Goal: Task Accomplishment & Management: Manage account settings

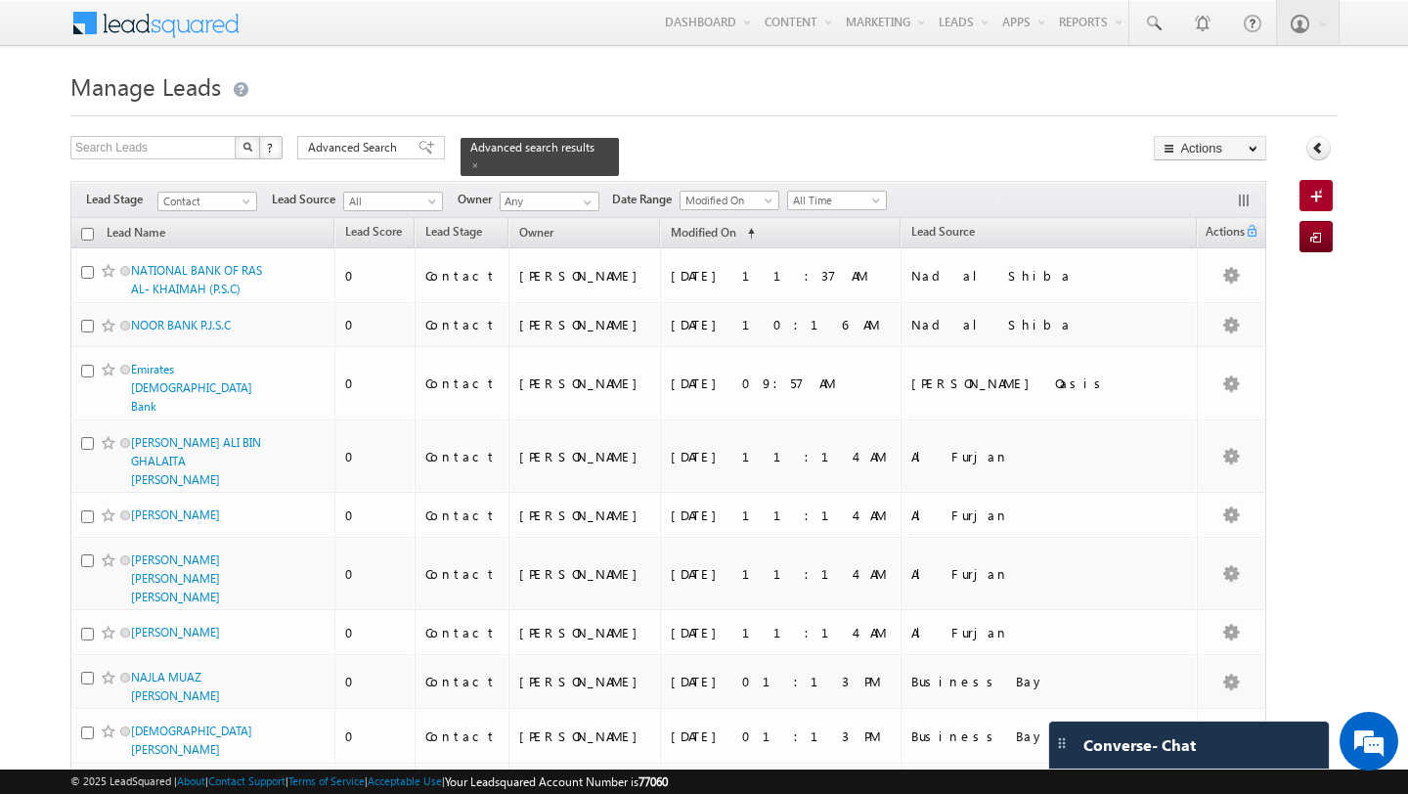
click at [370, 154] on span "Advanced Search" at bounding box center [355, 148] width 95 height 18
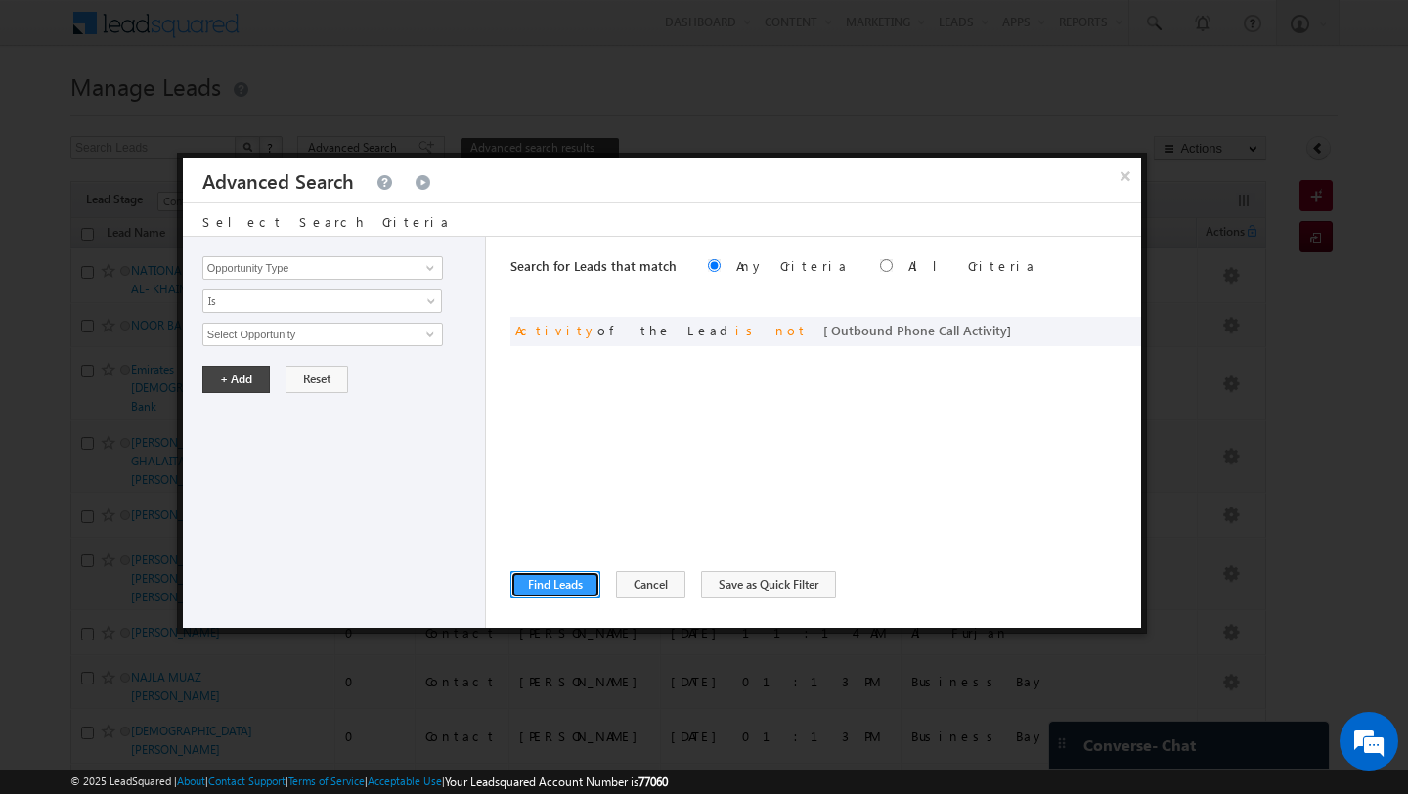
click at [552, 571] on button "Find Leads" at bounding box center [555, 584] width 90 height 27
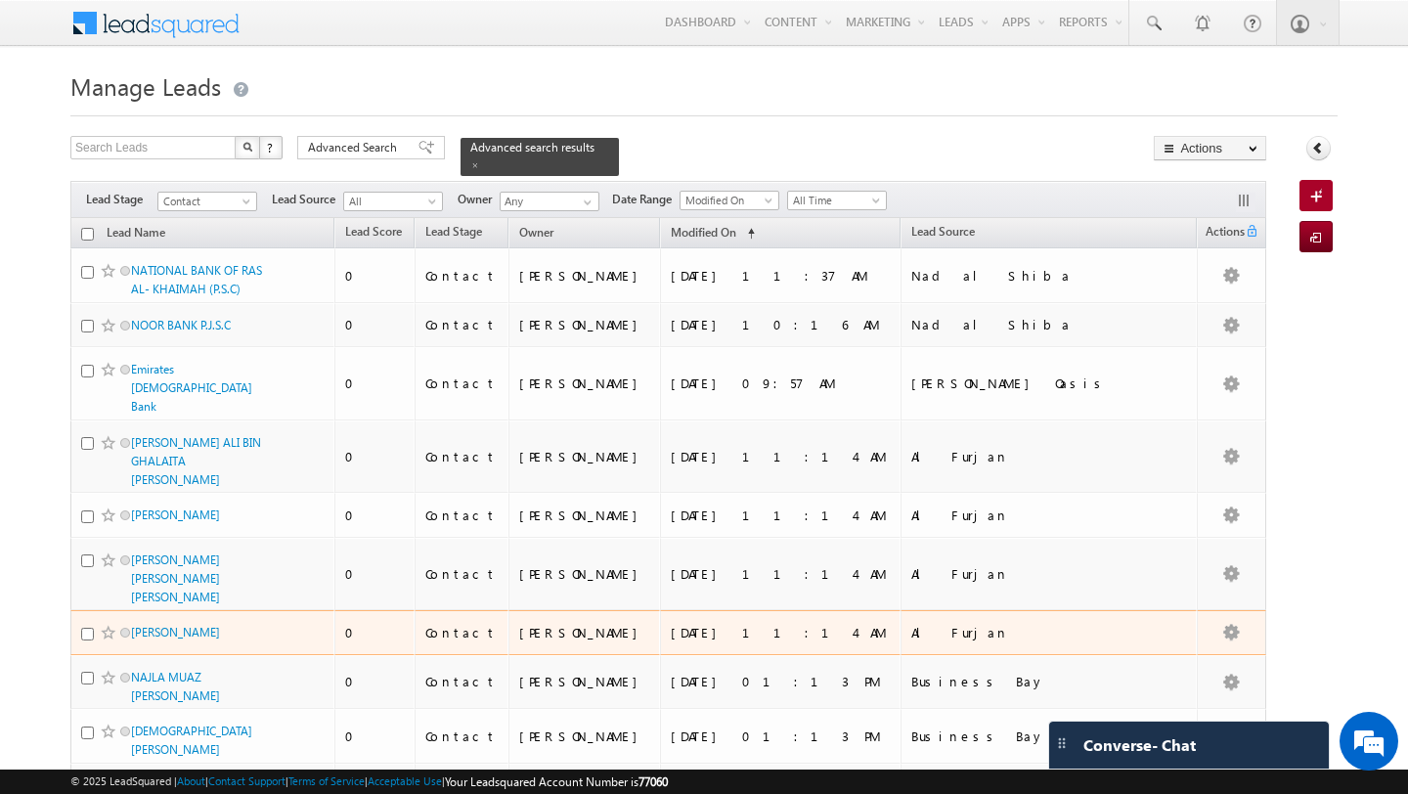
click at [85, 236] on input "checkbox" at bounding box center [87, 234] width 13 height 13
checkbox input "true"
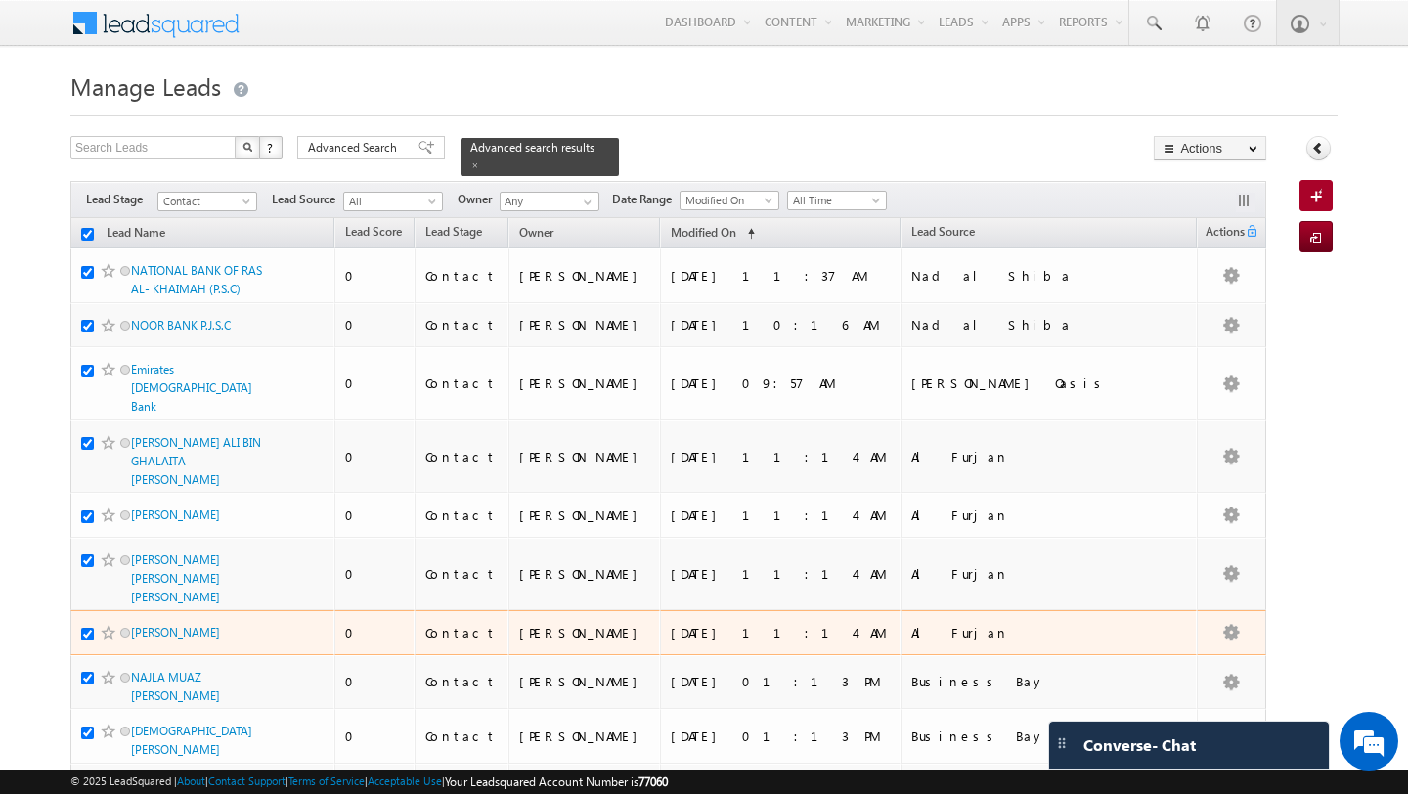
checkbox input "true"
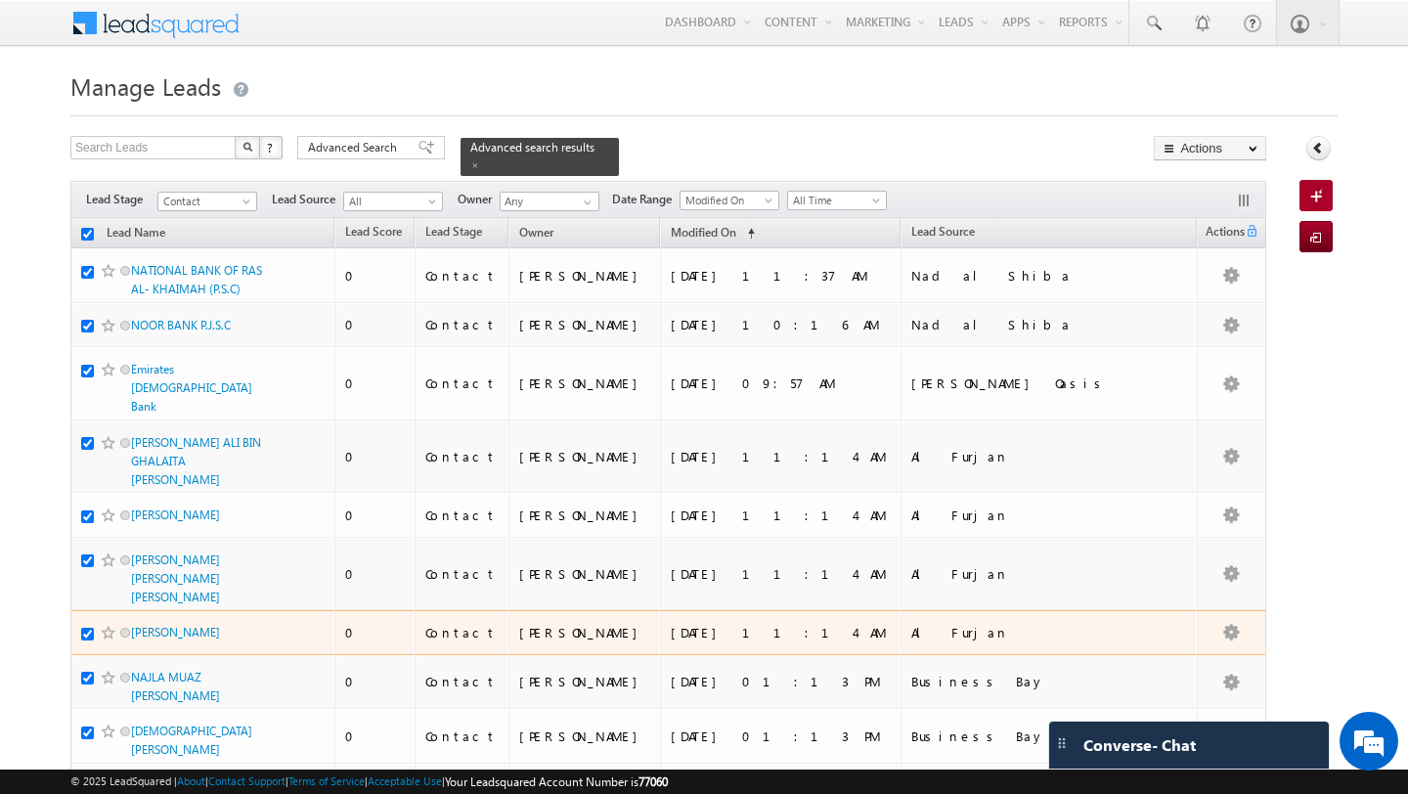
checkbox input "true"
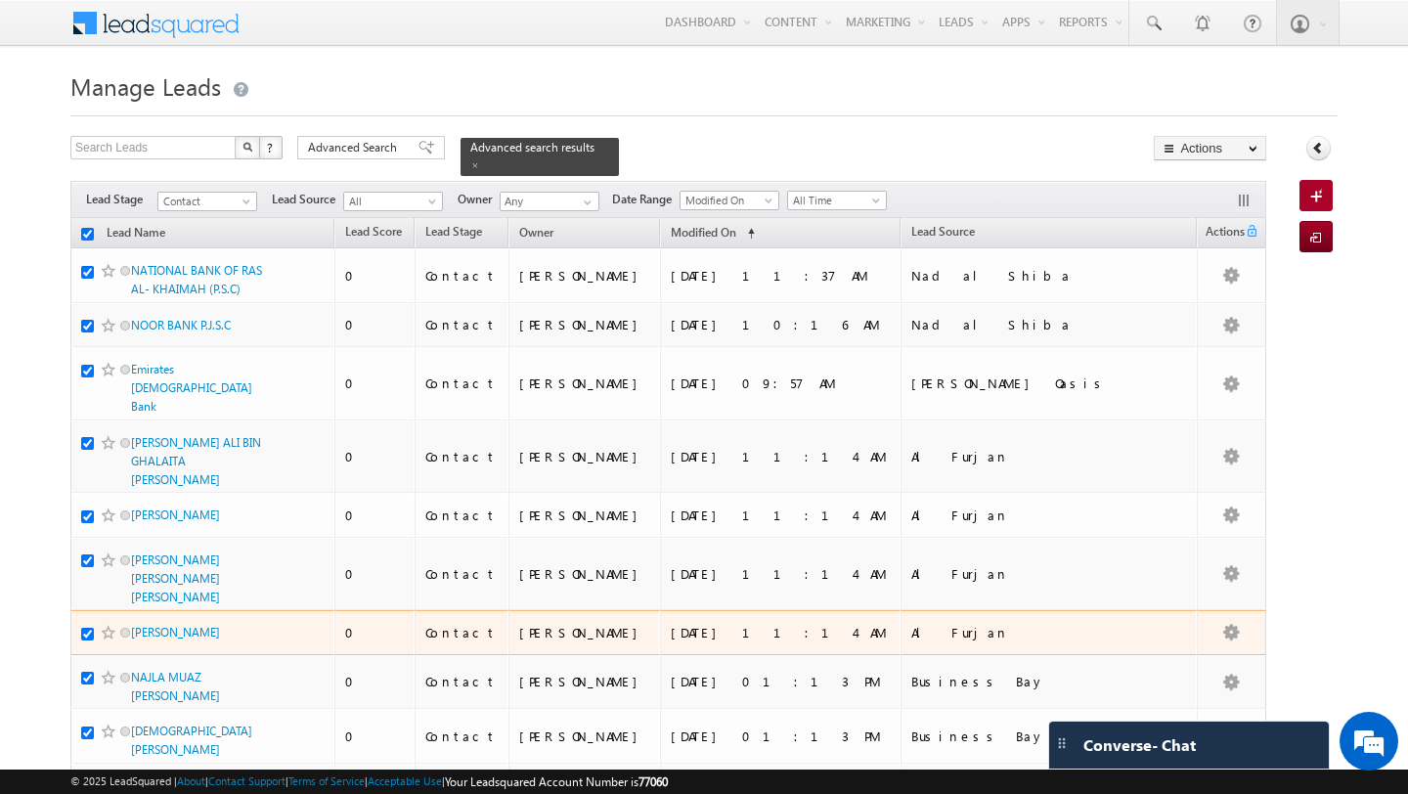
checkbox input "true"
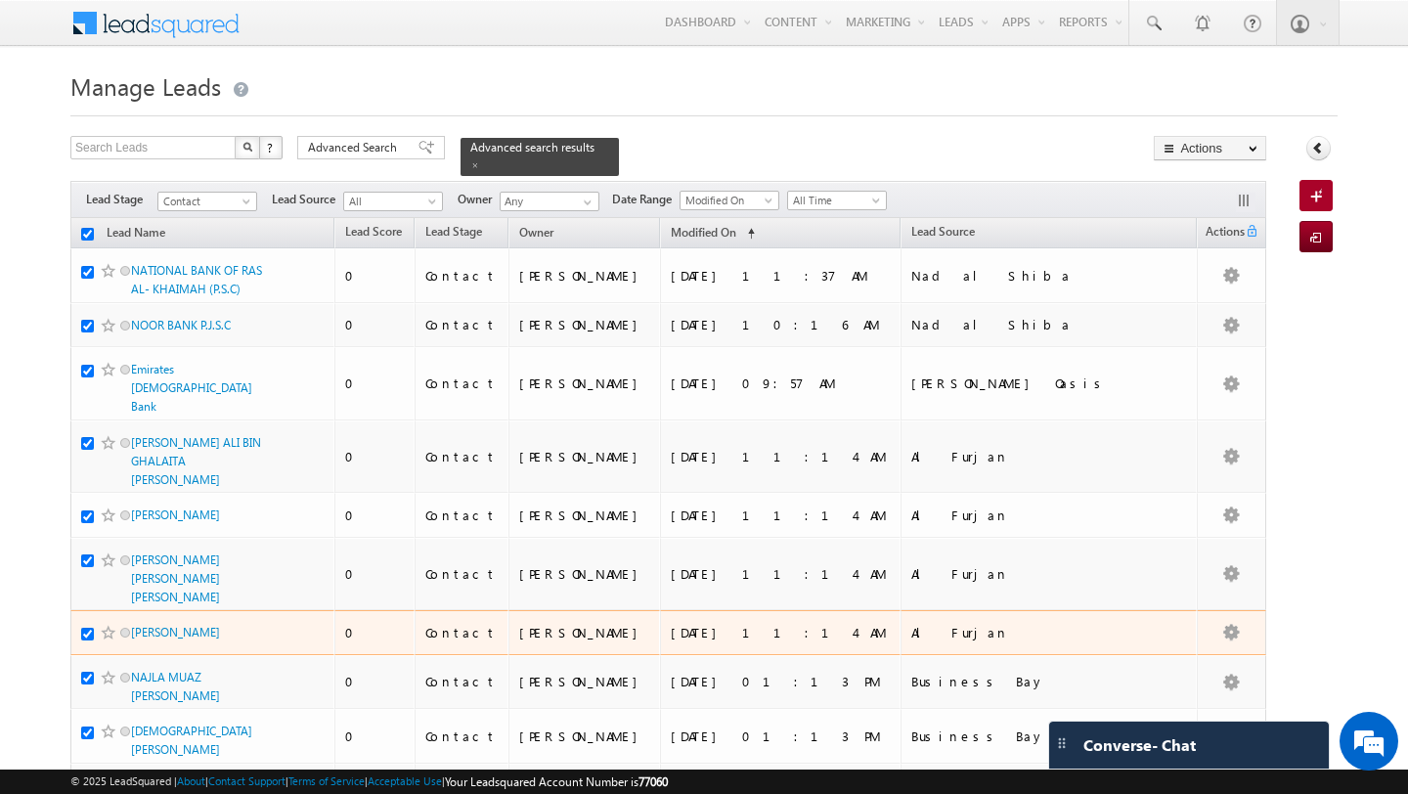
checkbox input "true"
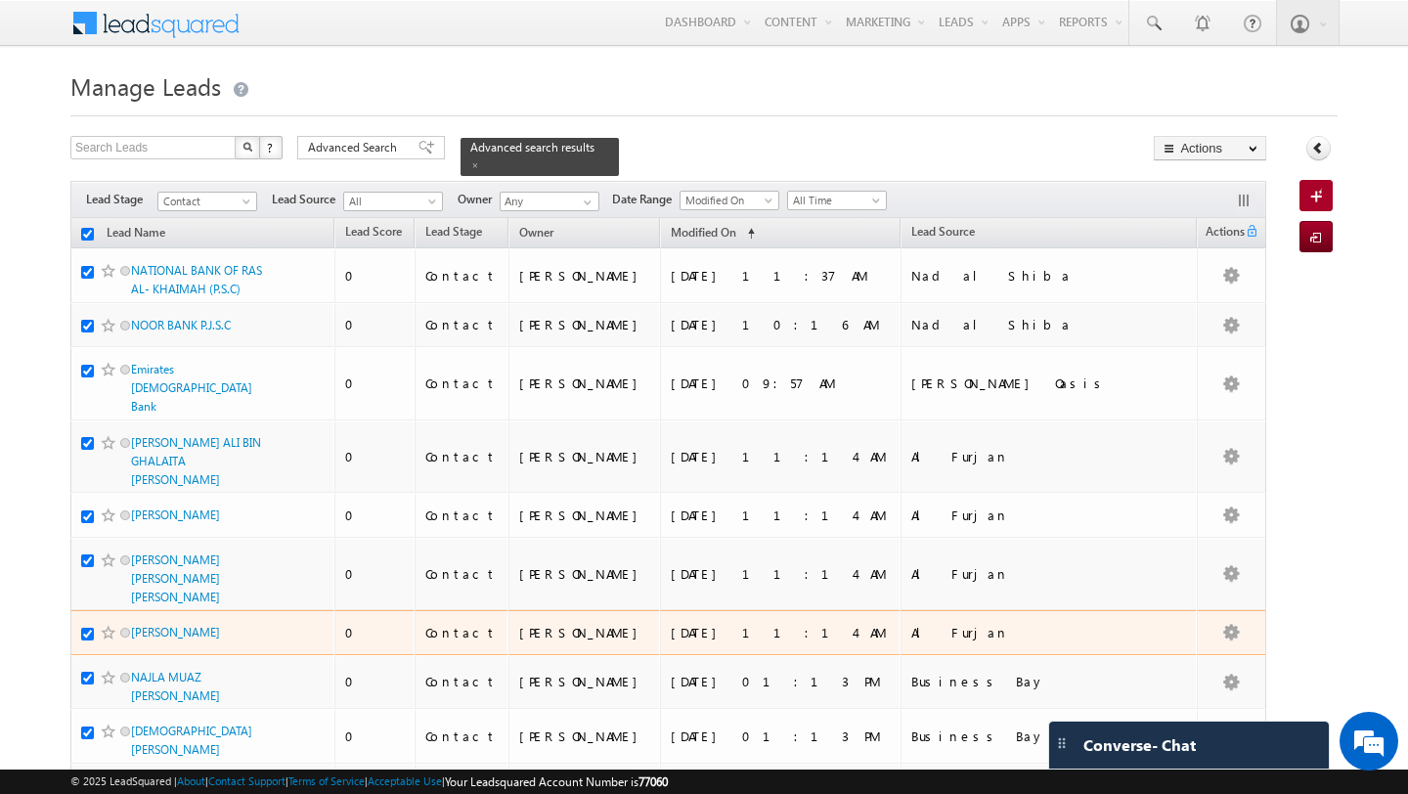
checkbox input "true"
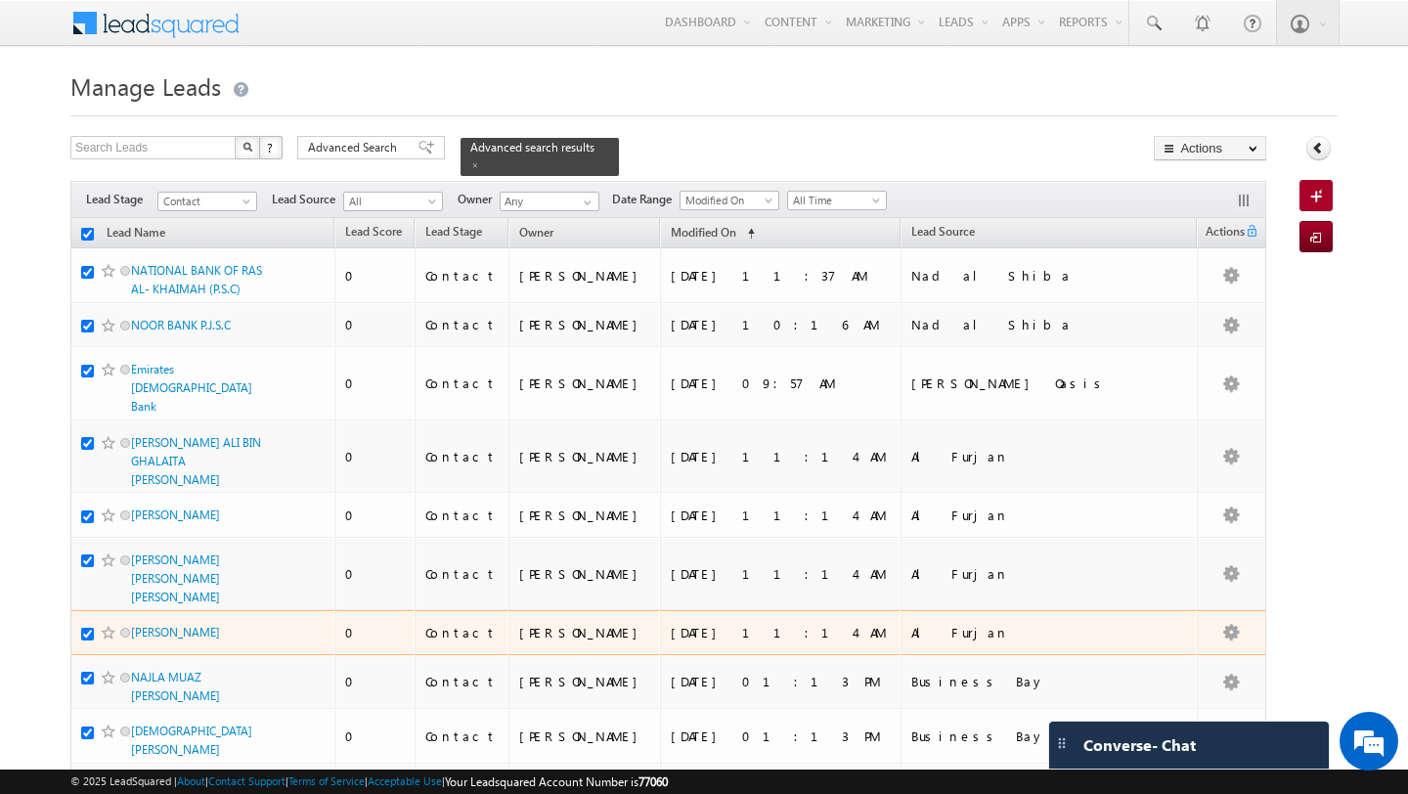
checkbox input "true"
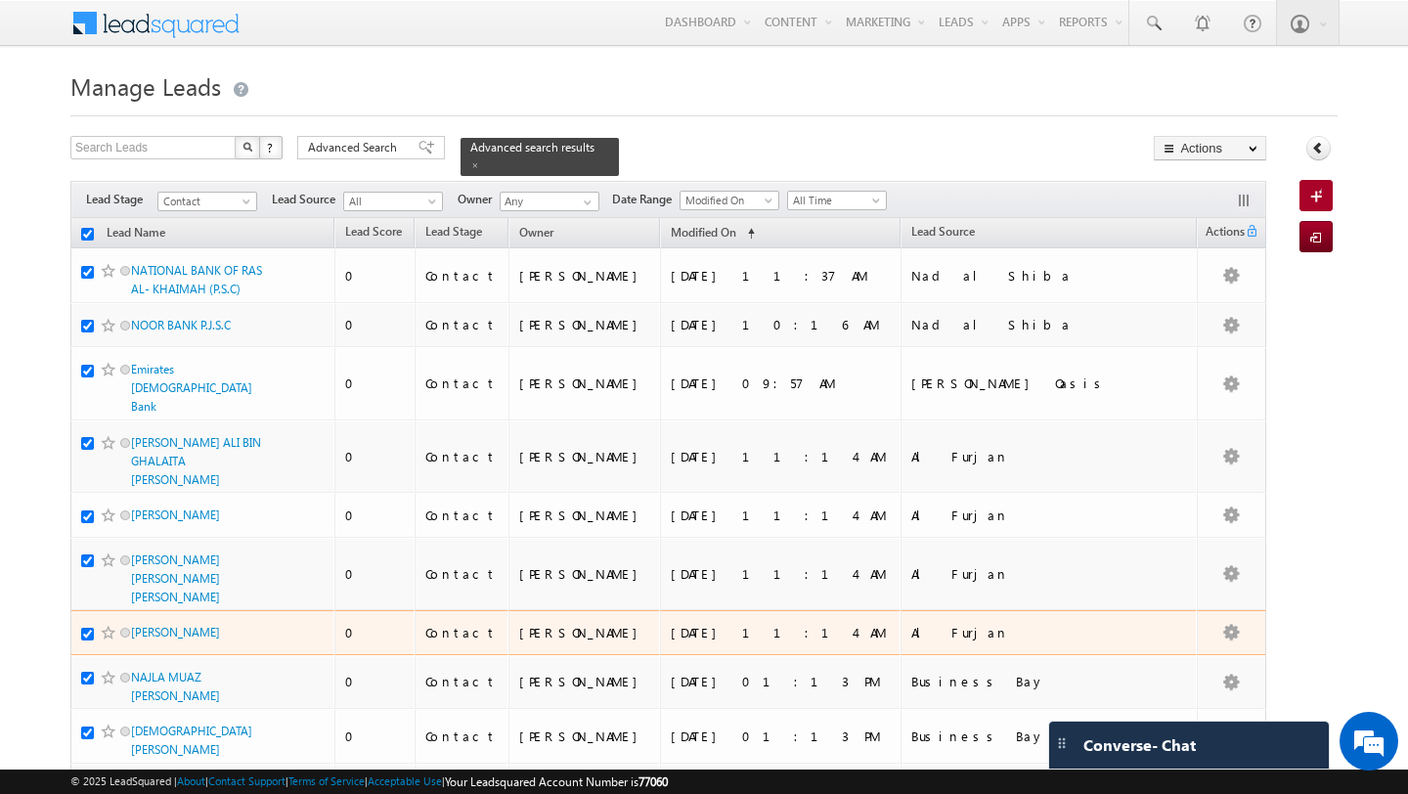
checkbox input "true"
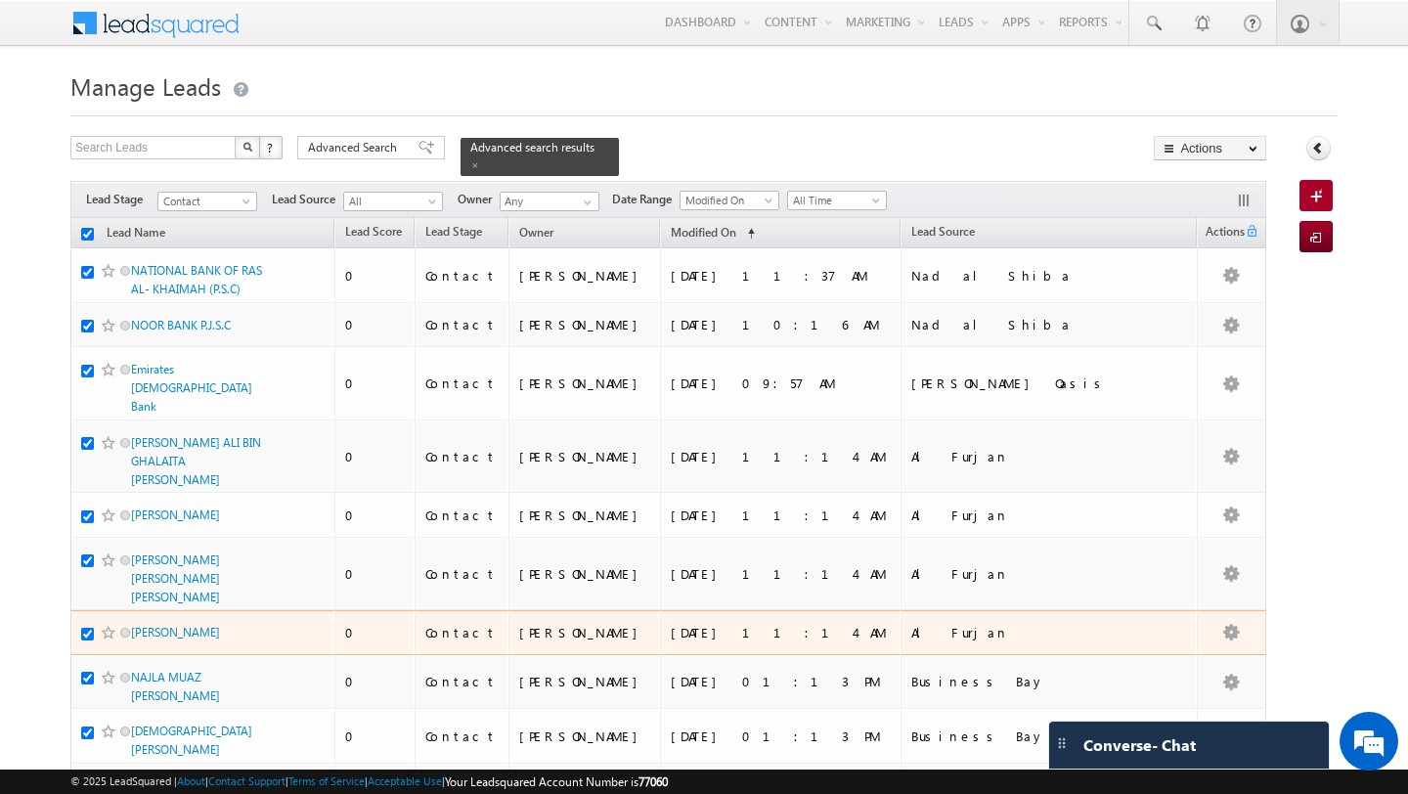
checkbox input "true"
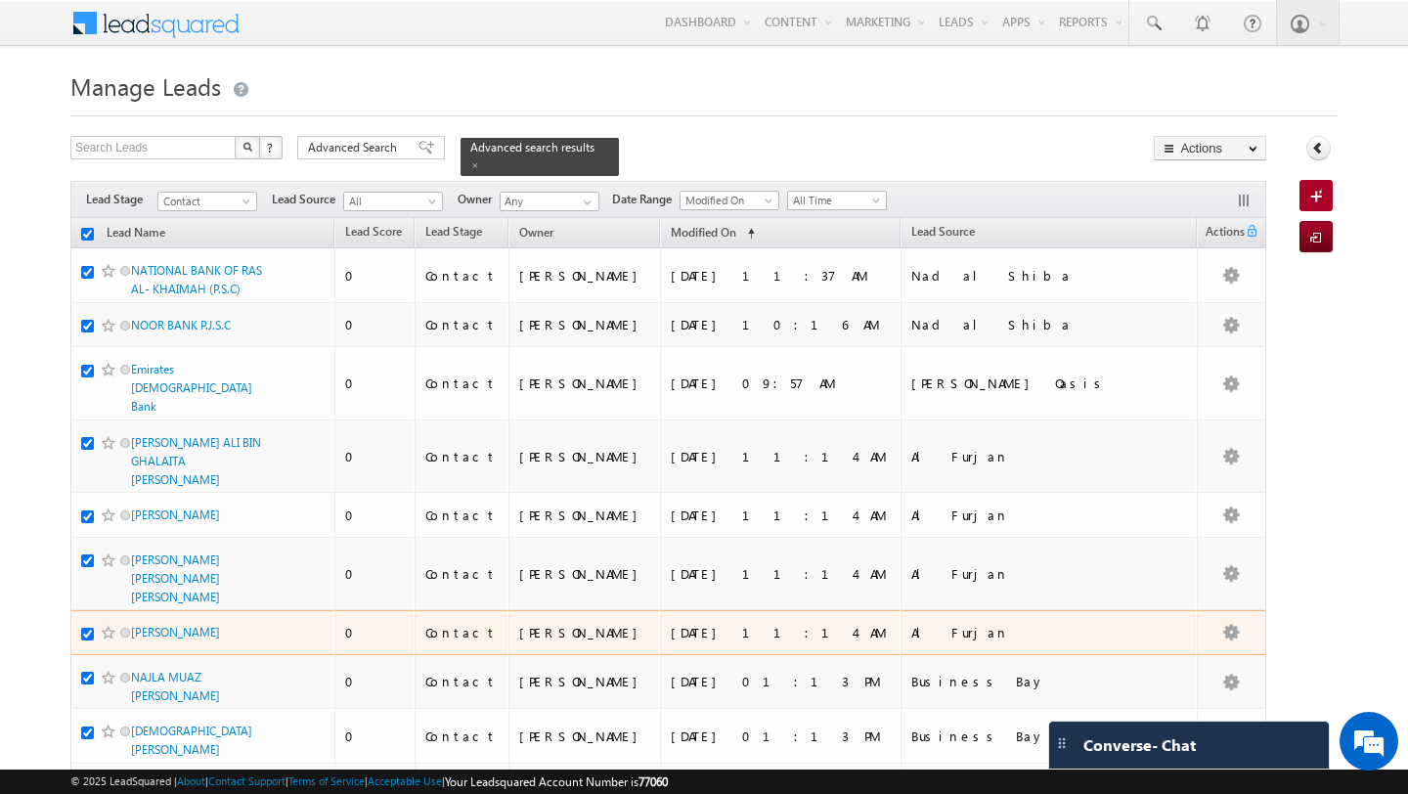
checkbox input "true"
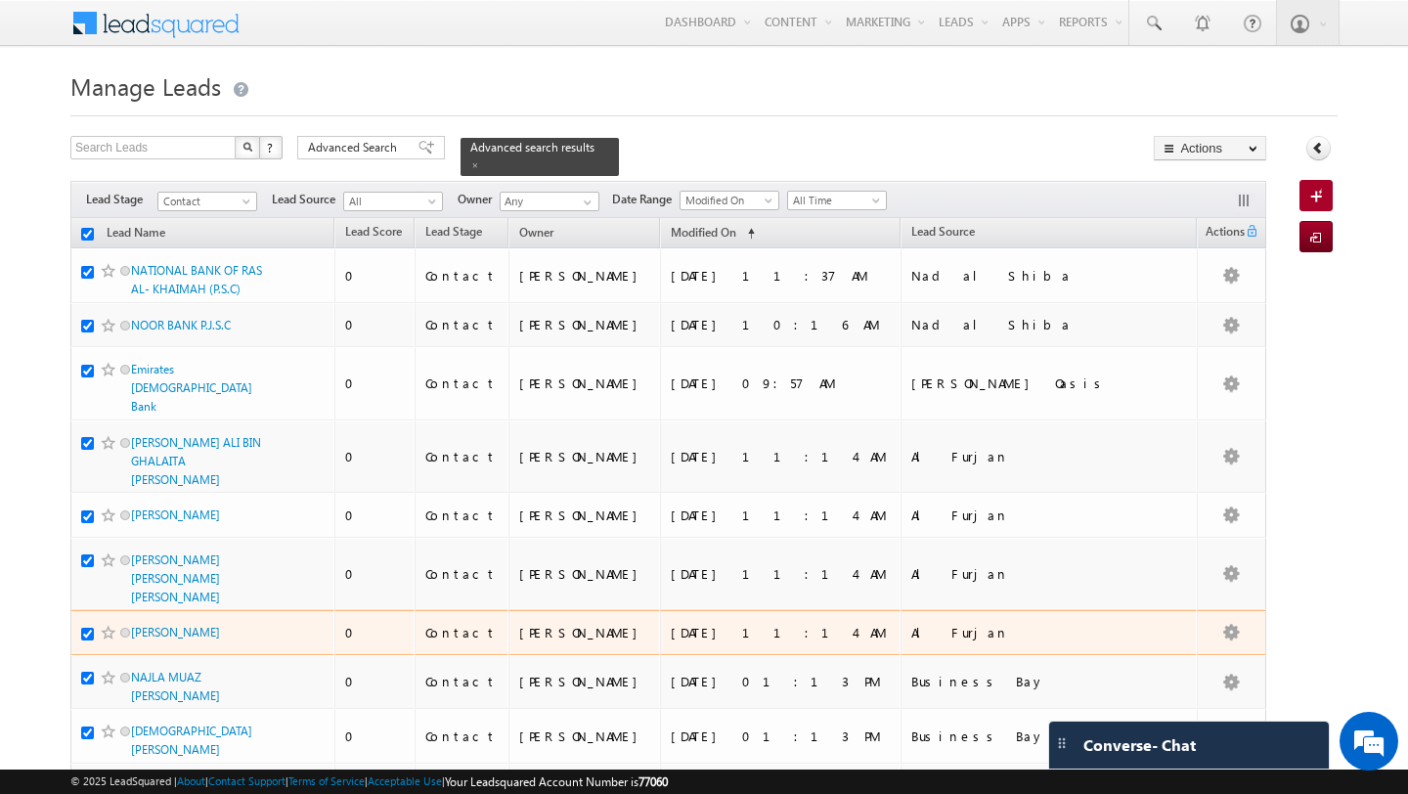
checkbox input "true"
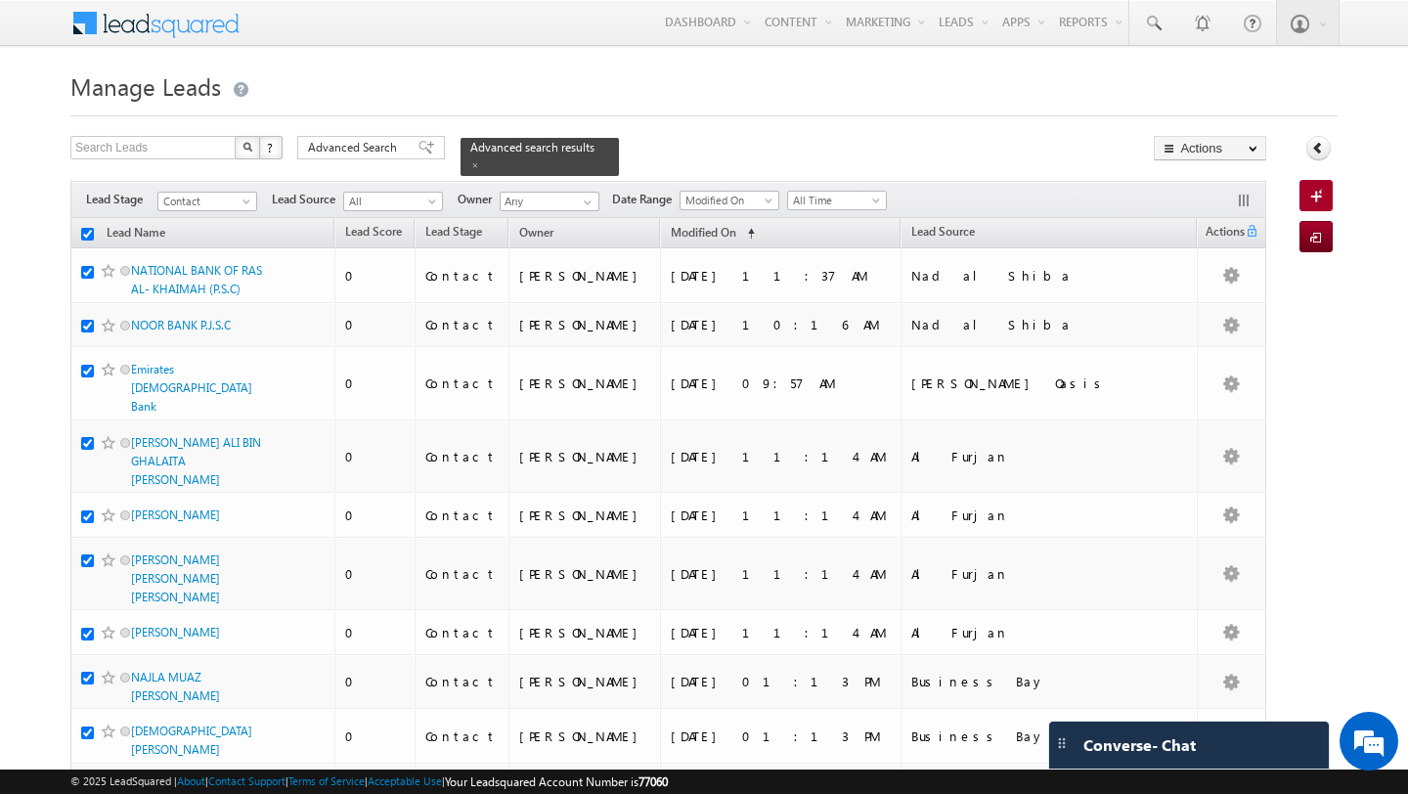
click at [968, 107] on div at bounding box center [703, 110] width 1267 height 13
click at [1199, 152] on button "Actions" at bounding box center [1209, 148] width 112 height 24
click at [0, 0] on link "Change Owner" at bounding box center [0, 0] width 0 height 0
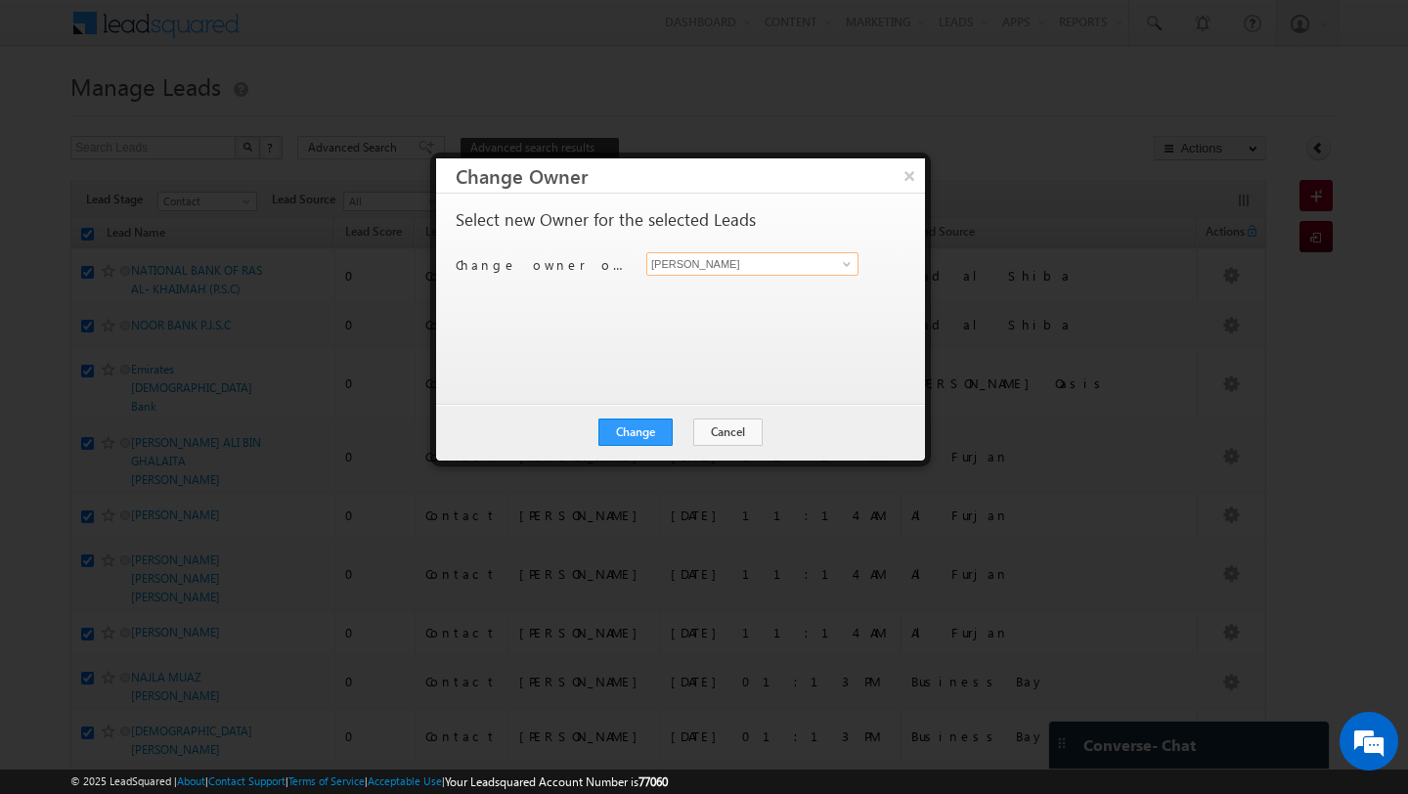
click at [822, 268] on input "[PERSON_NAME]" at bounding box center [752, 263] width 212 height 23
click at [676, 295] on span "anand.pandey@indglobal.ae" at bounding box center [742, 302] width 176 height 15
type input "Anand Pandey"
click at [634, 432] on button "Change" at bounding box center [635, 431] width 74 height 27
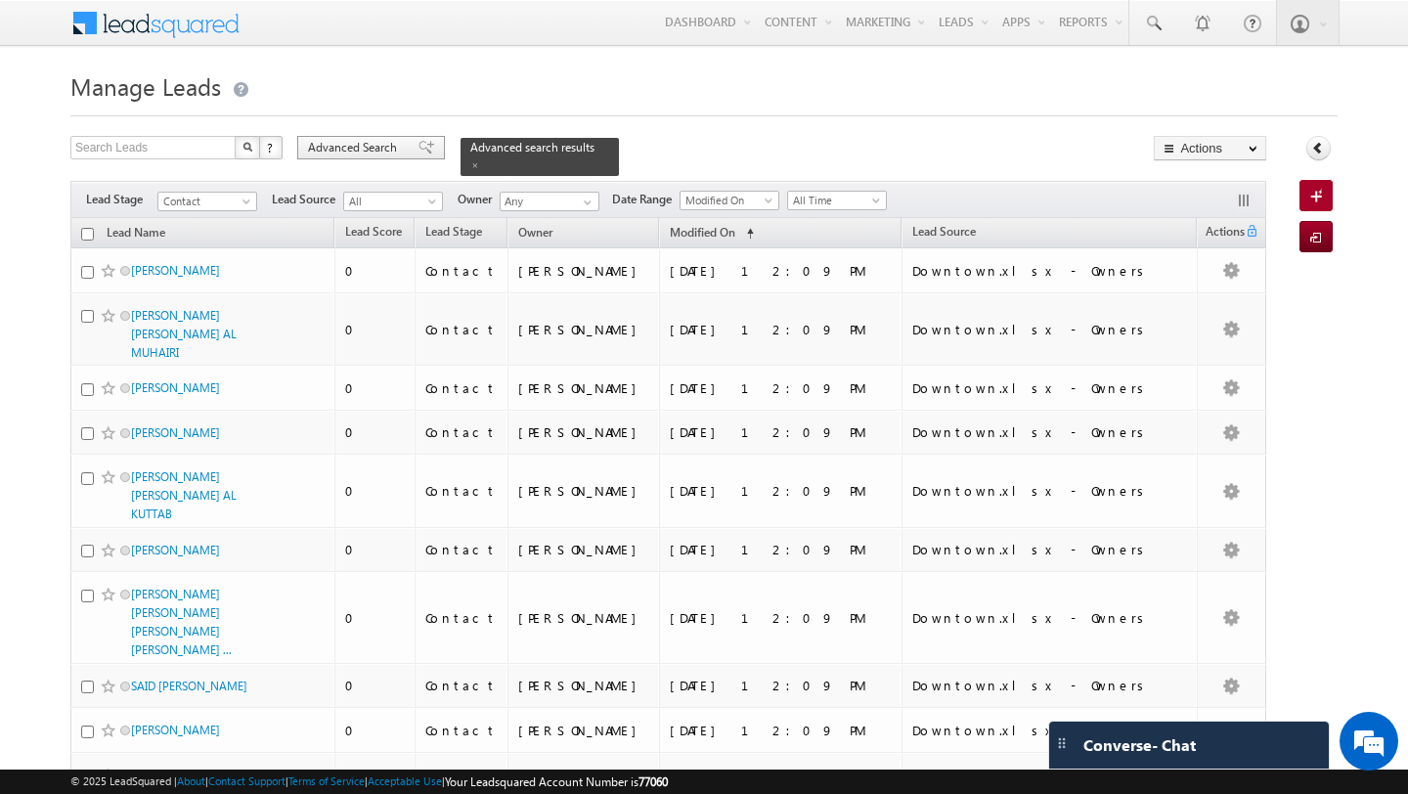
click at [362, 154] on span "Advanced Search" at bounding box center [355, 148] width 95 height 18
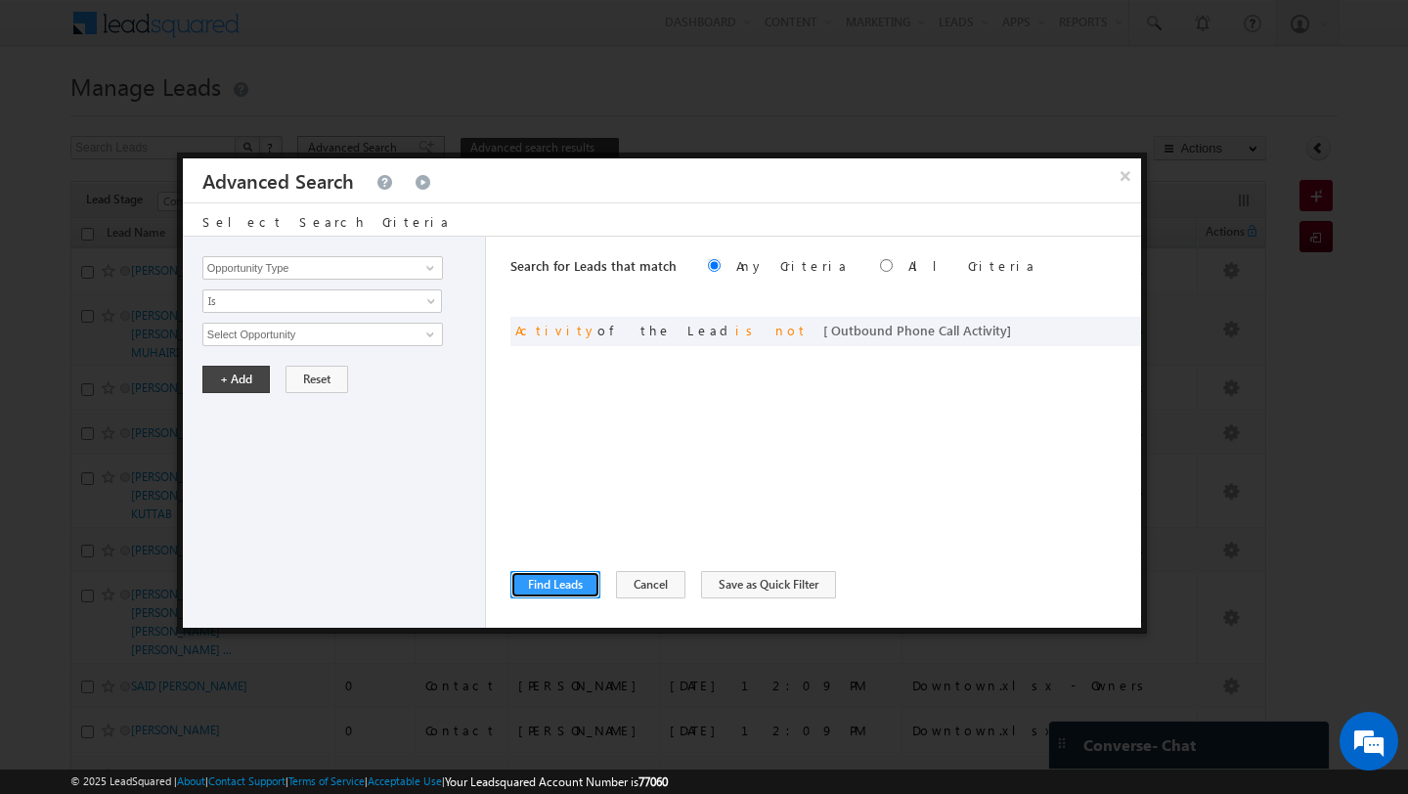
click at [562, 585] on button "Find Leads" at bounding box center [555, 584] width 90 height 27
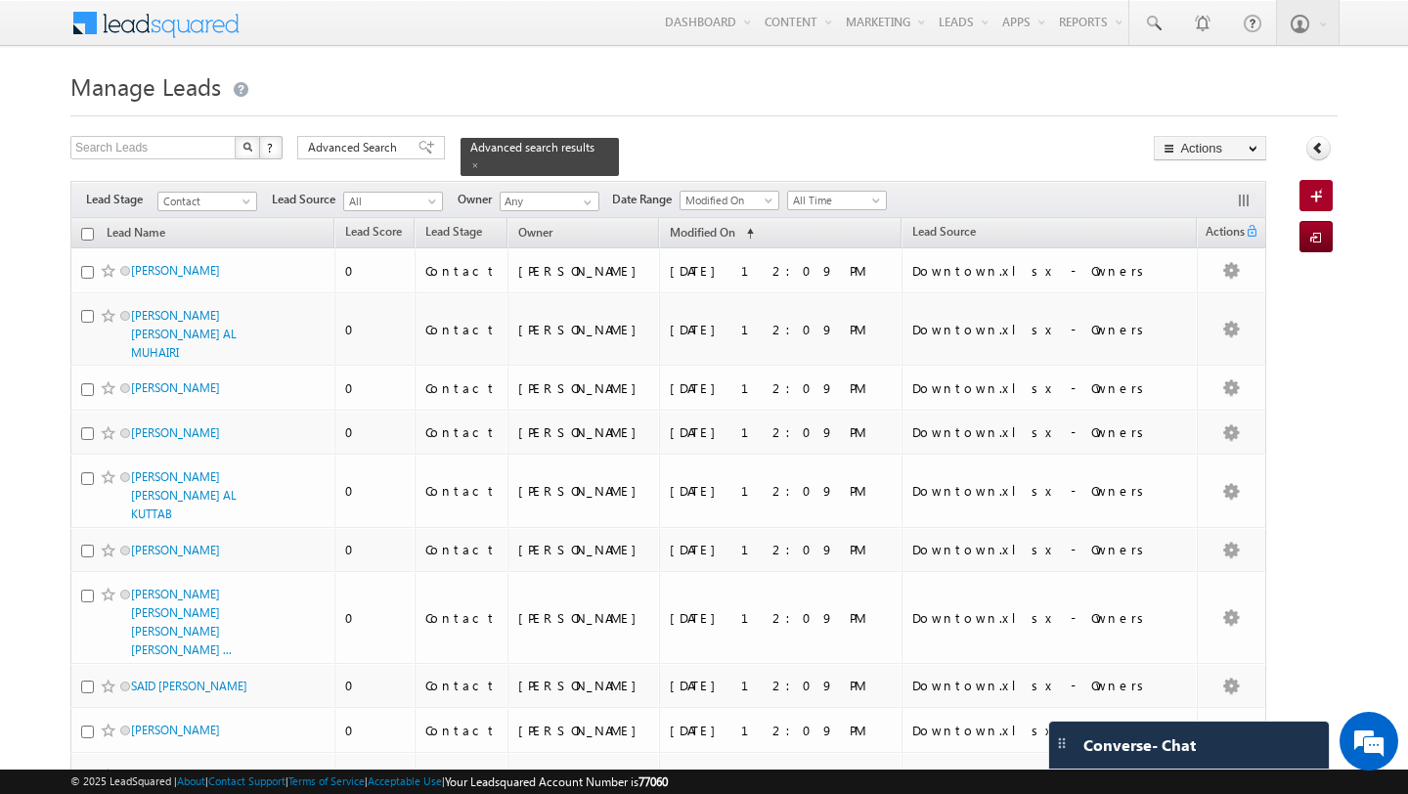
click at [82, 235] on input "checkbox" at bounding box center [87, 234] width 13 height 13
checkbox input "true"
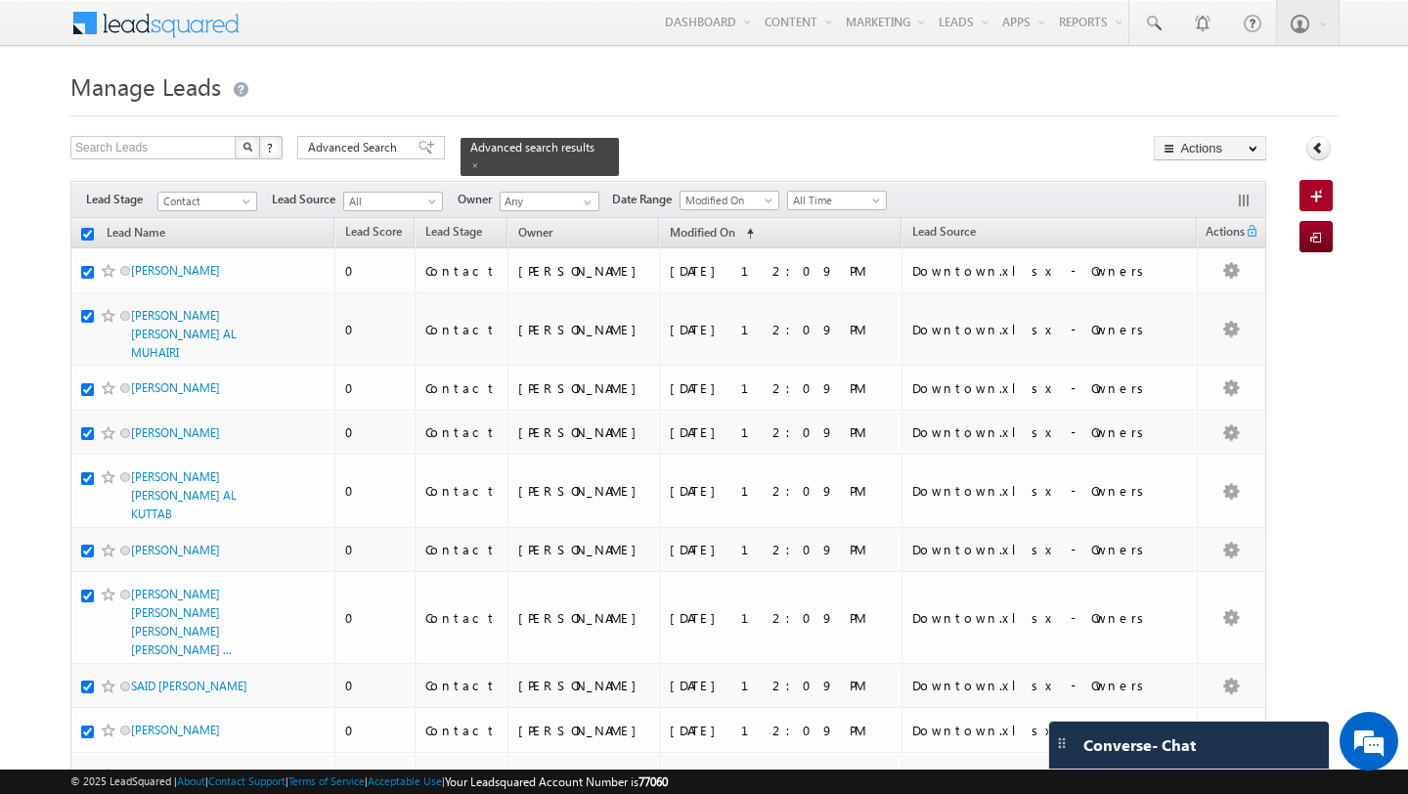
checkbox input "true"
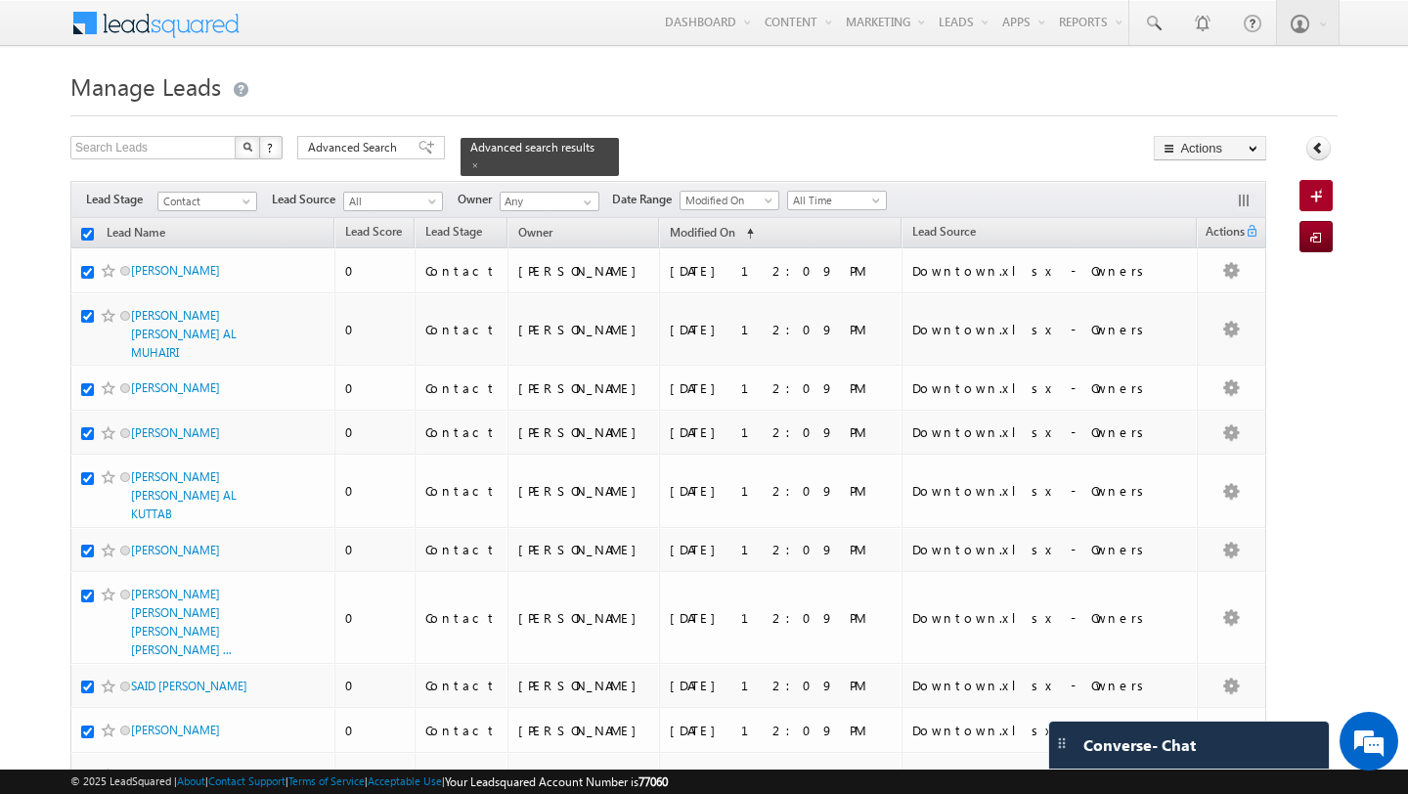
checkbox input "true"
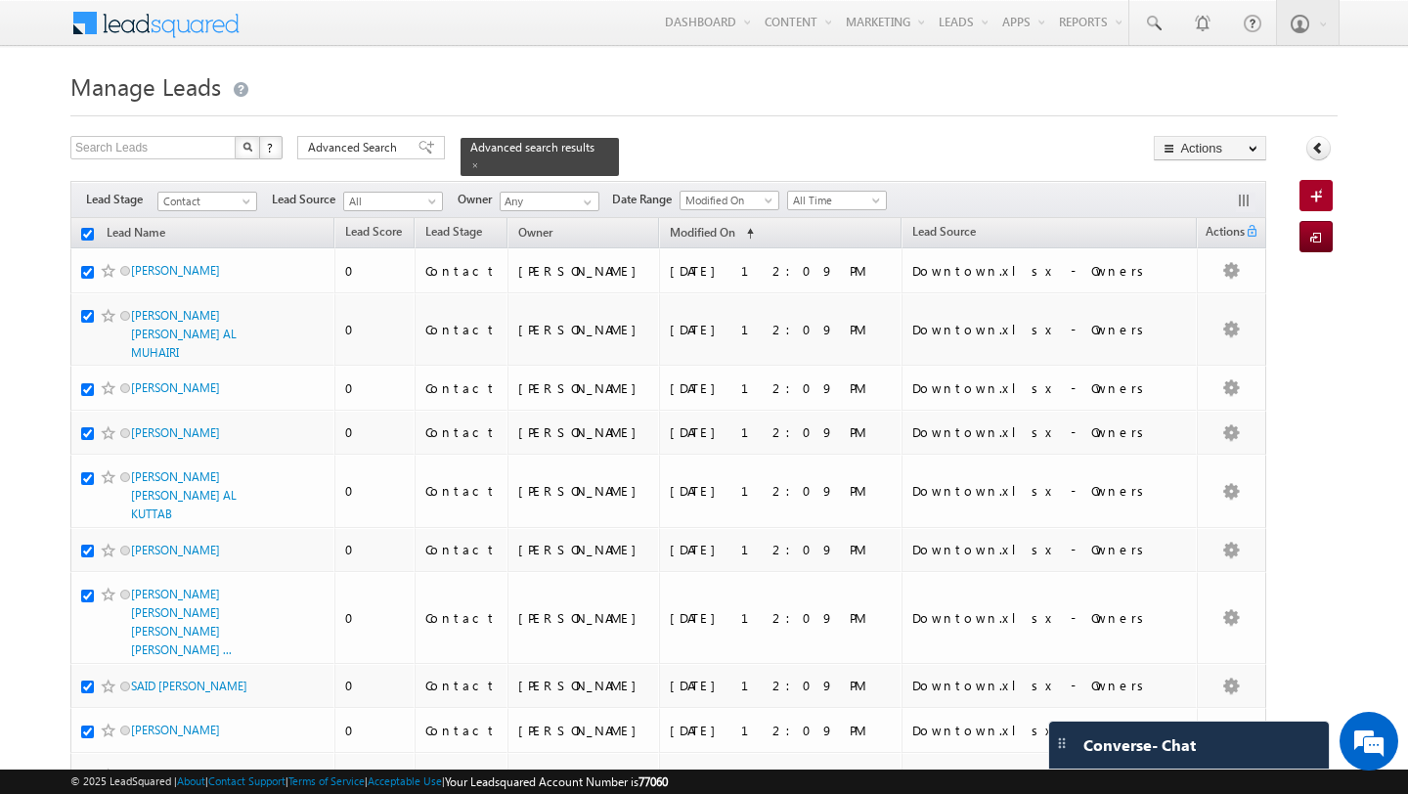
checkbox input "true"
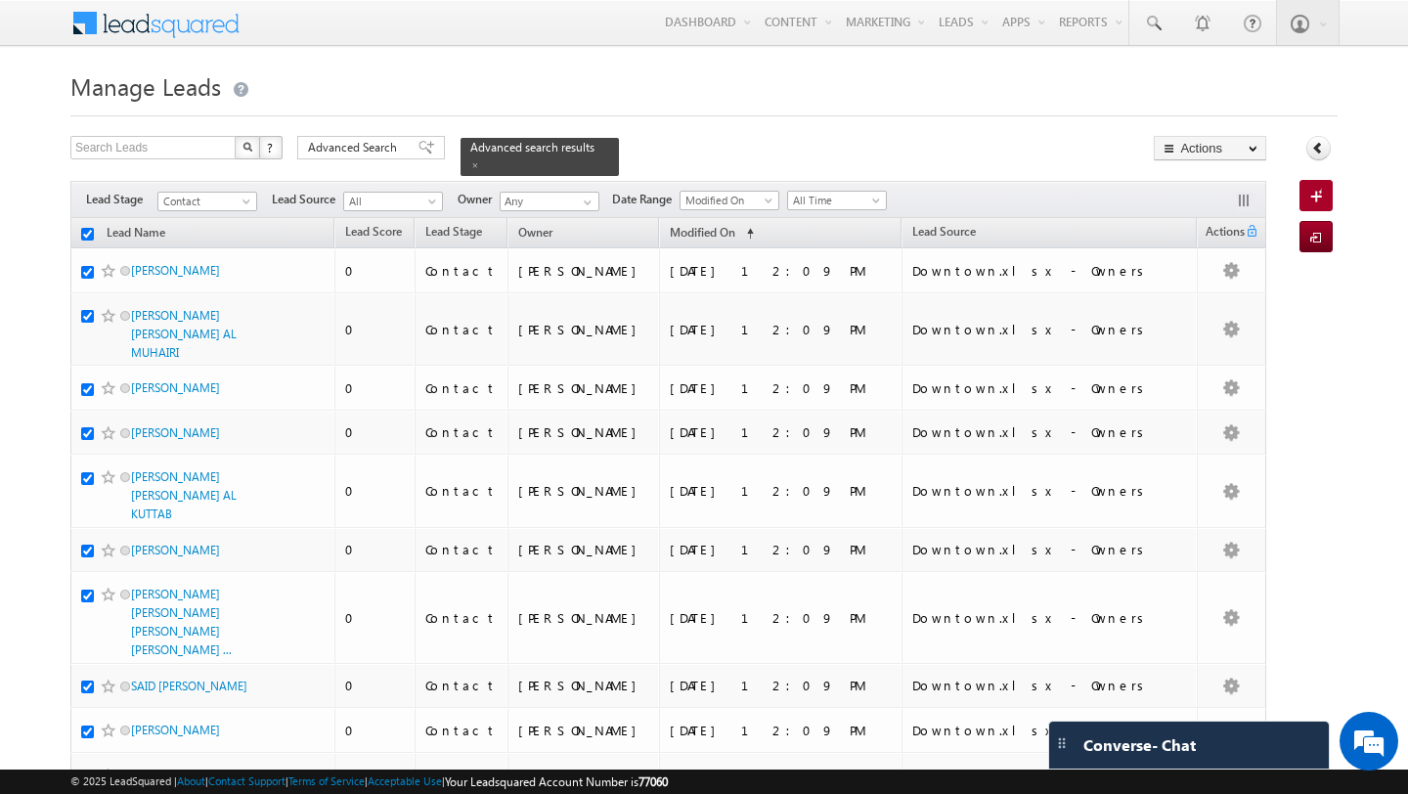
checkbox input "true"
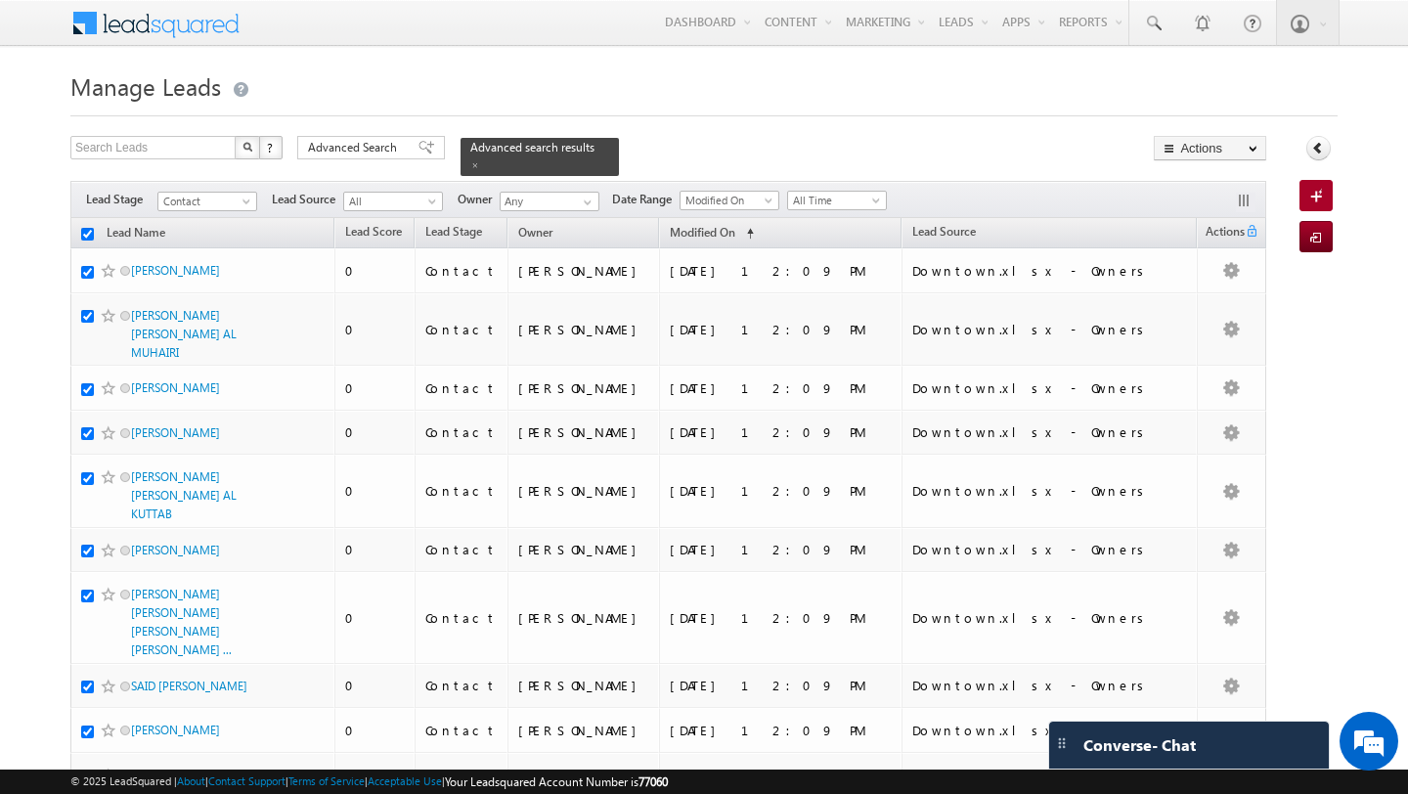
checkbox input "true"
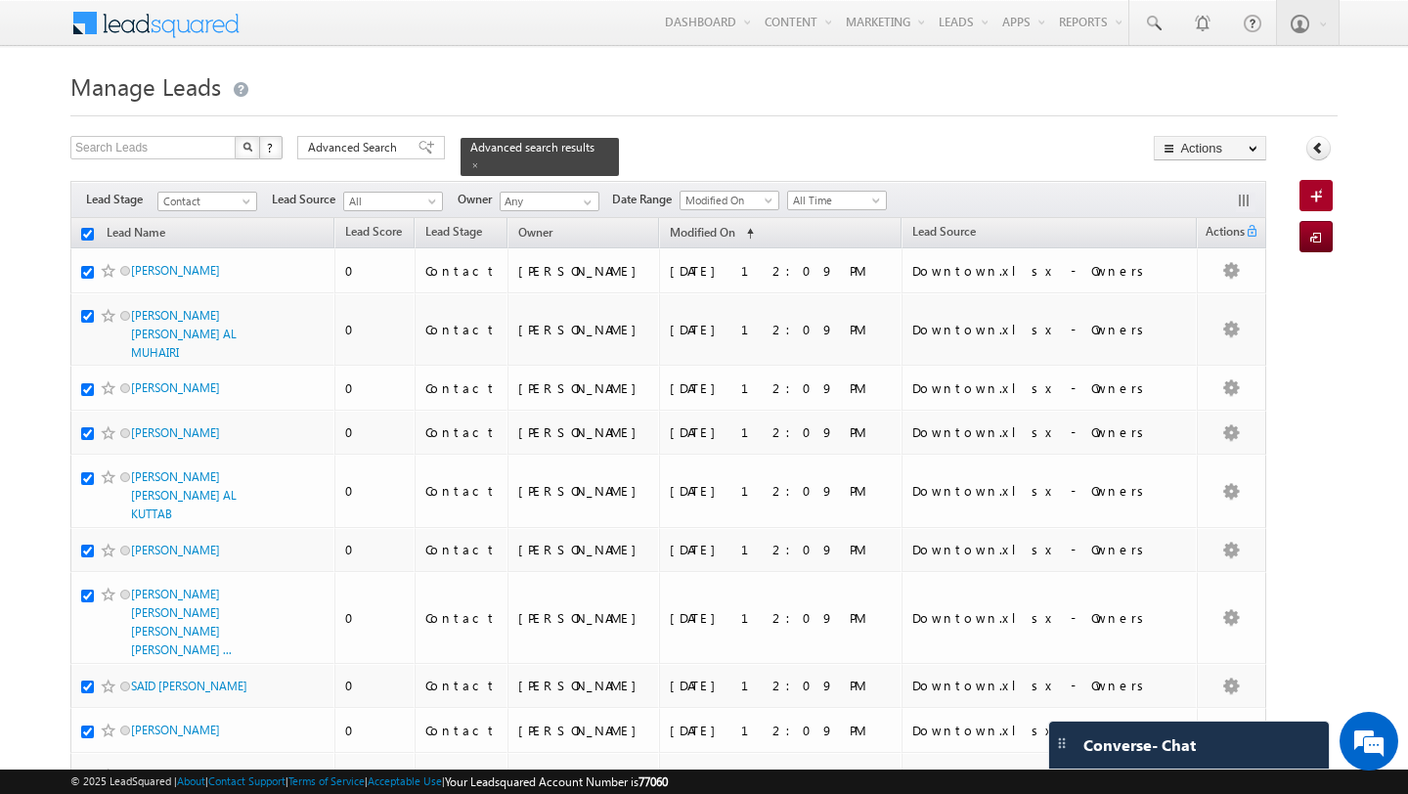
checkbox input "true"
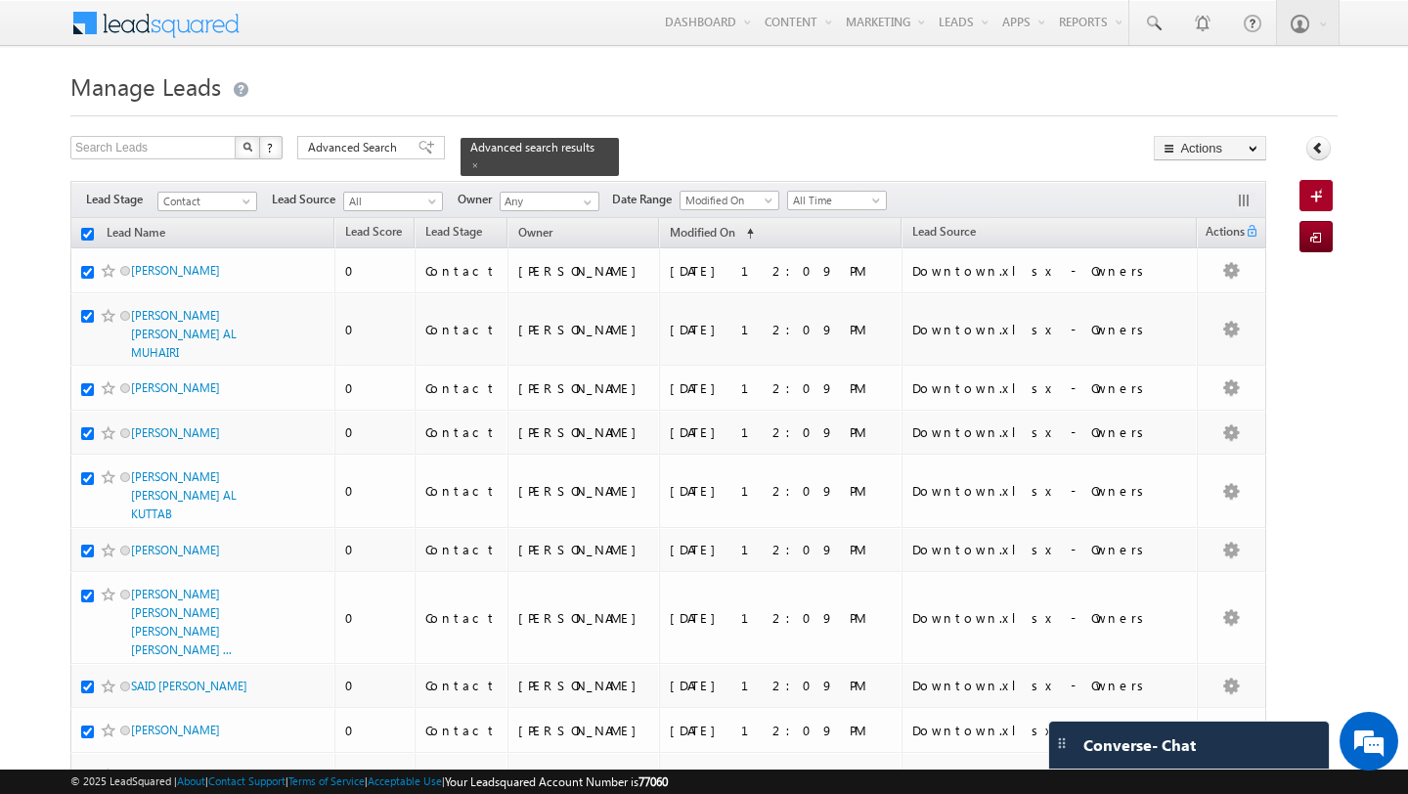
checkbox input "true"
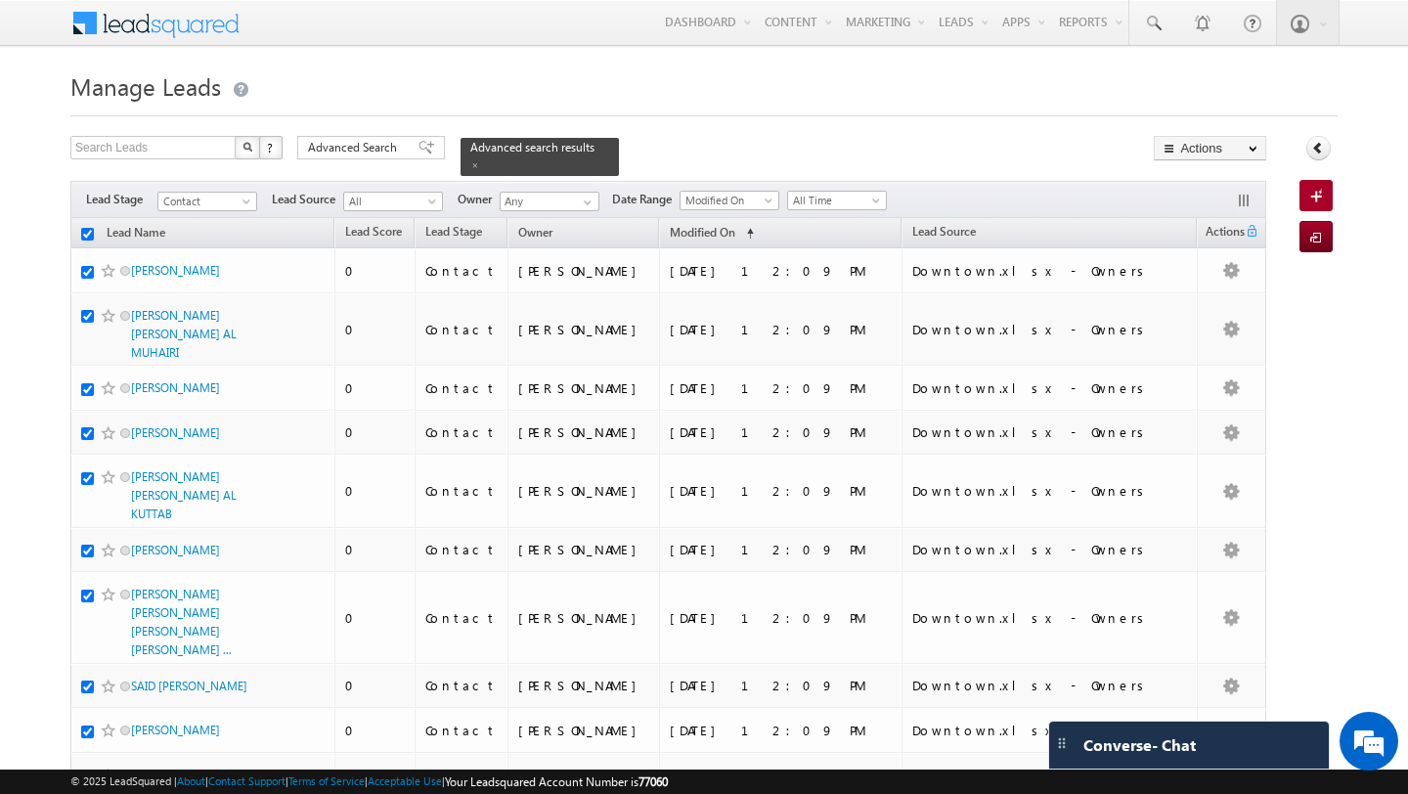
checkbox input "true"
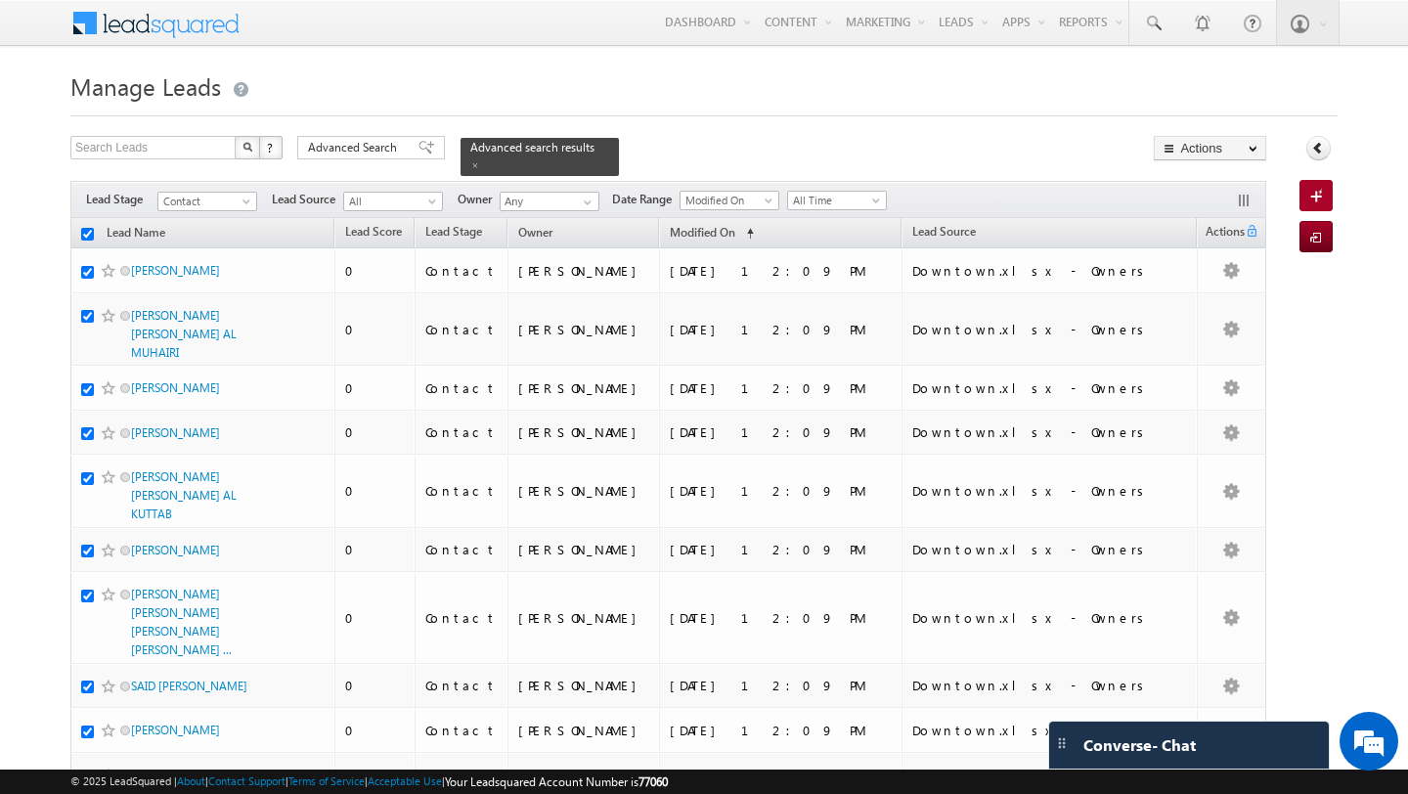
checkbox input "true"
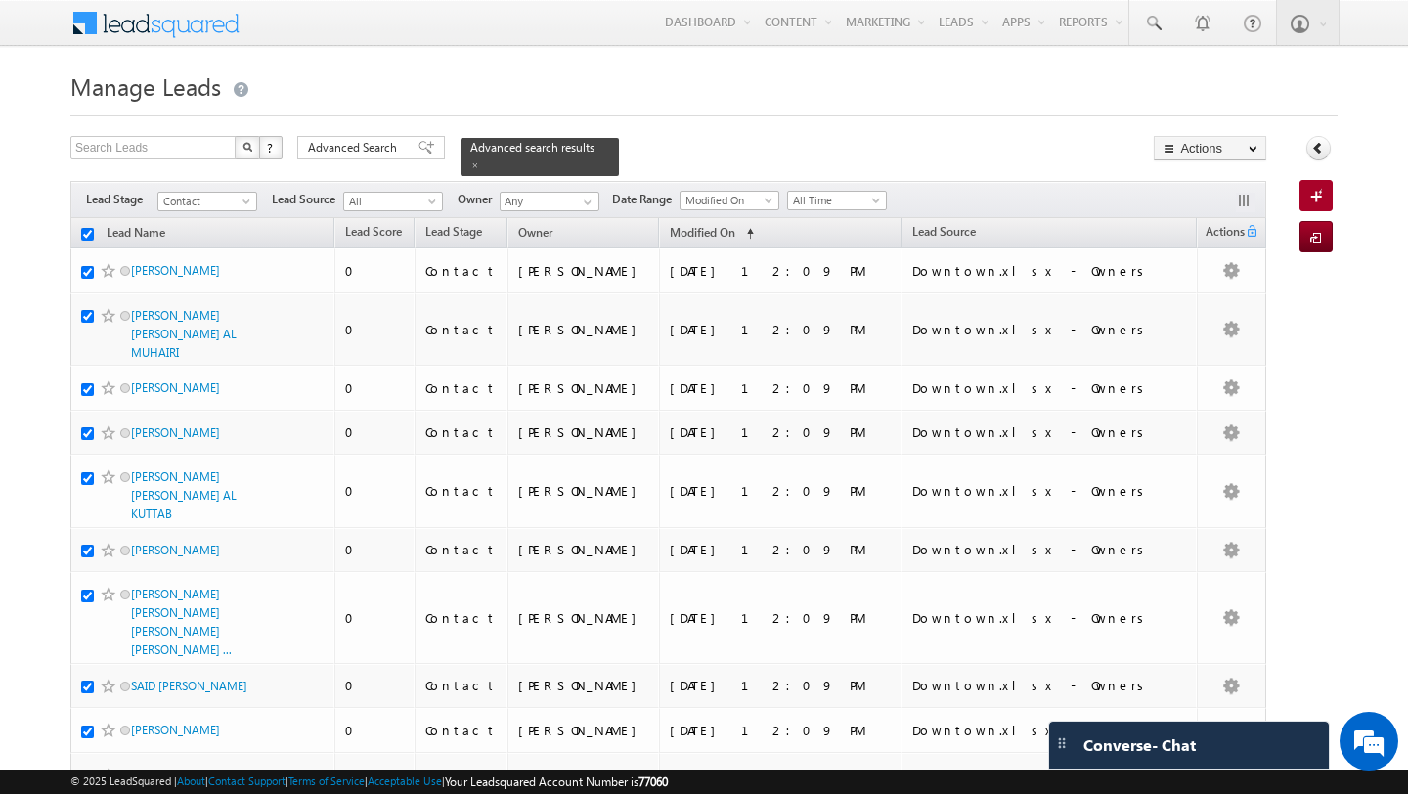
checkbox input "true"
click at [1212, 151] on button "Actions" at bounding box center [1209, 148] width 112 height 24
click at [0, 0] on link "Change Owner" at bounding box center [0, 0] width 0 height 0
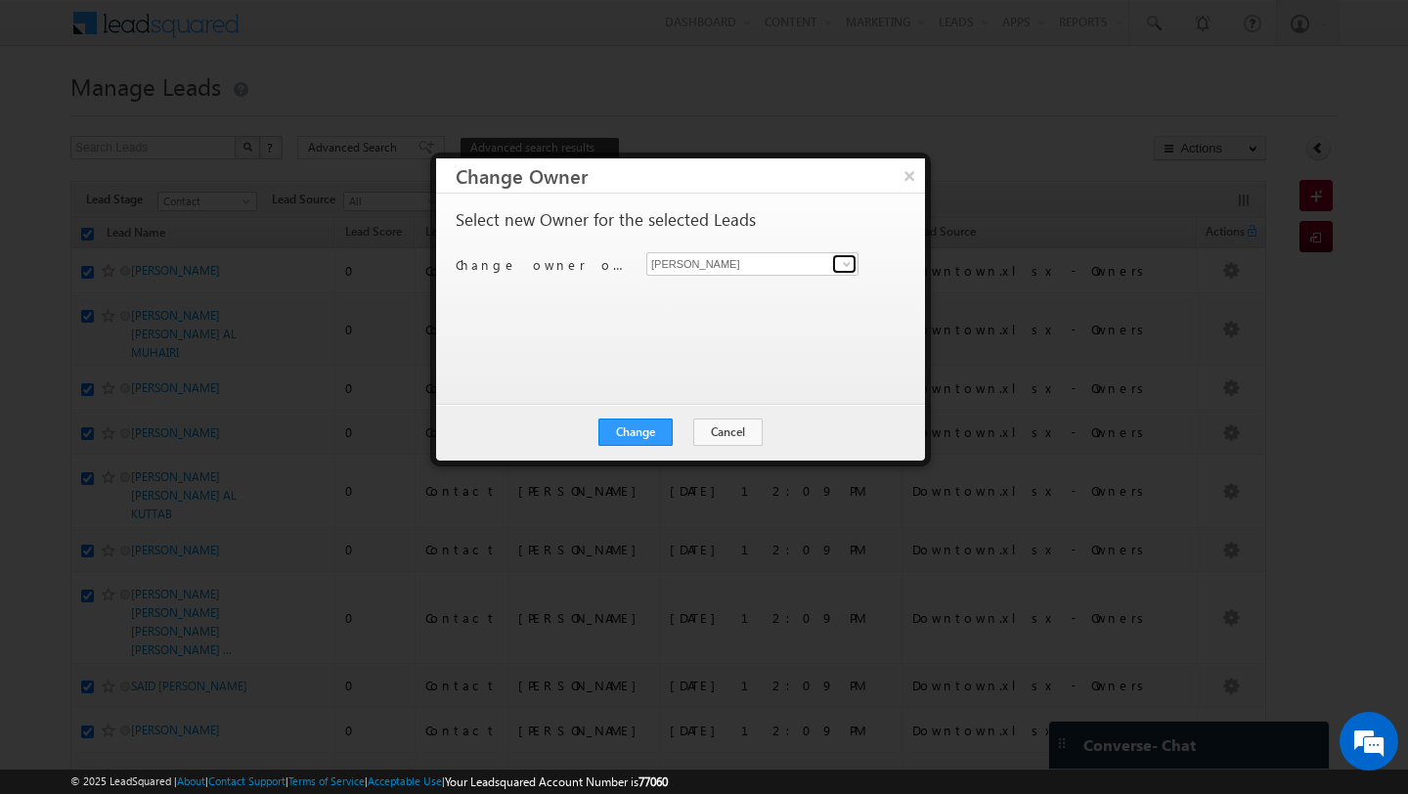
click at [837, 263] on link at bounding box center [844, 264] width 24 height 20
type input "modak"
click at [715, 429] on button "Cancel" at bounding box center [727, 431] width 69 height 27
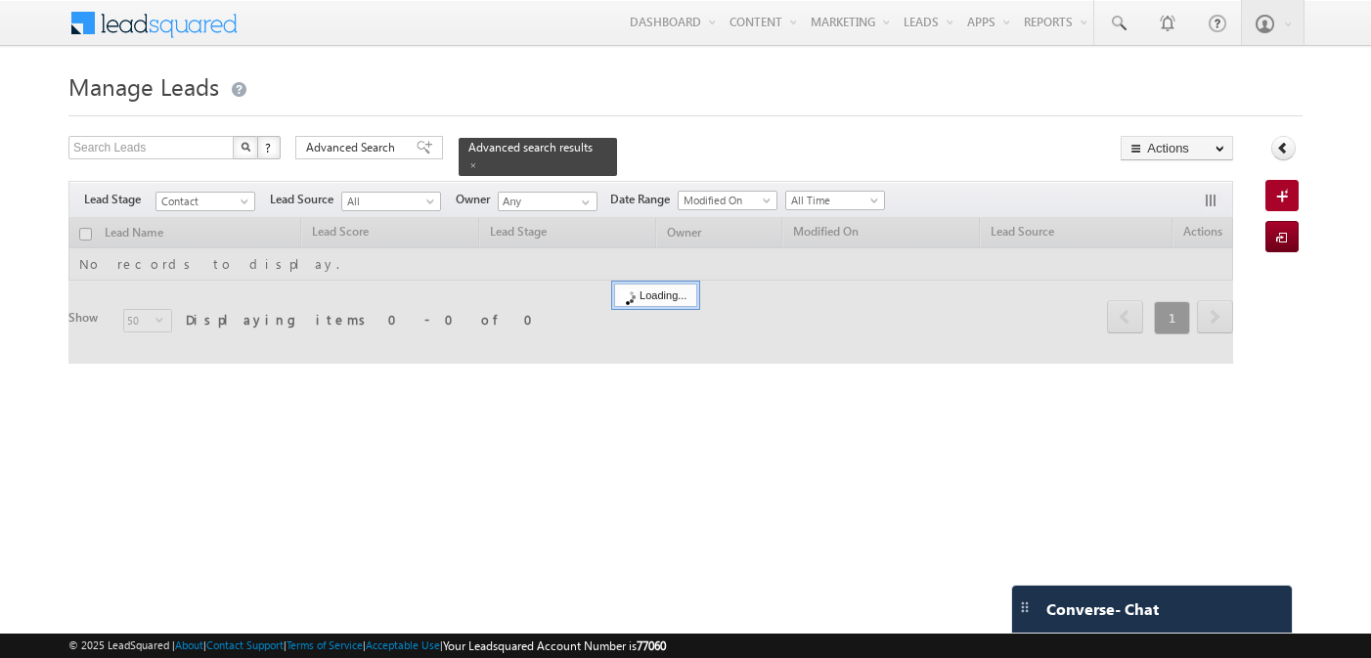
checkbox input "false"
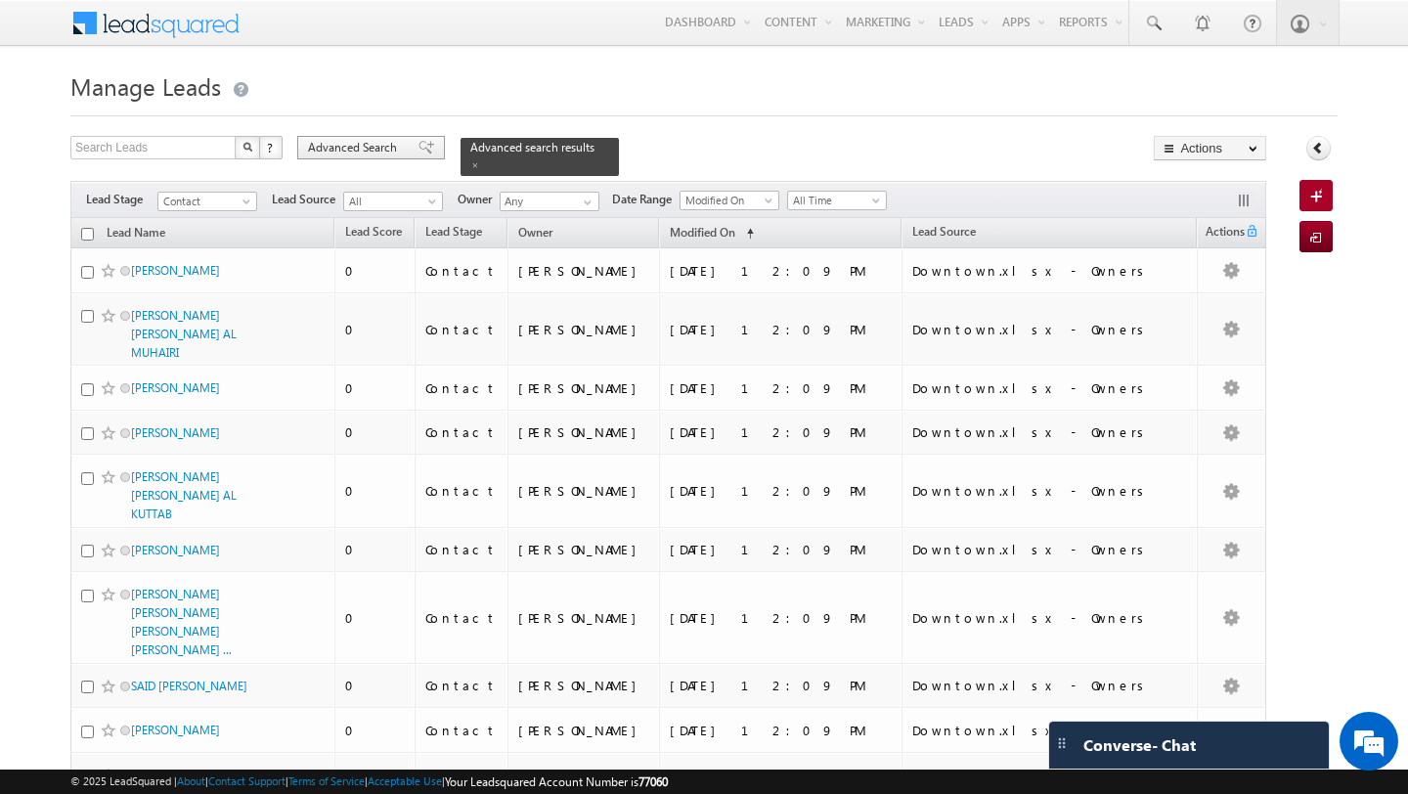
click at [418, 143] on span at bounding box center [426, 148] width 16 height 14
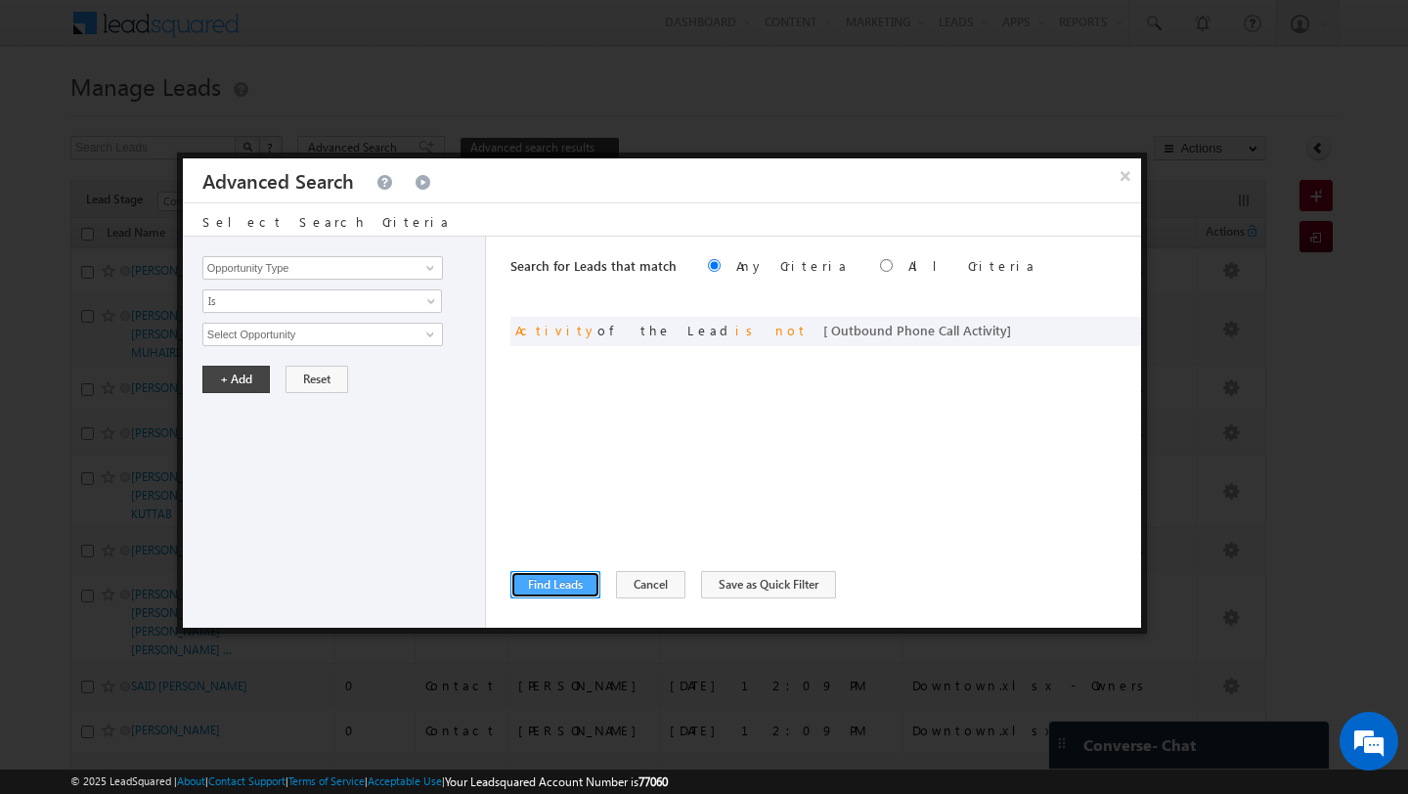
click at [553, 585] on button "Find Leads" at bounding box center [555, 584] width 90 height 27
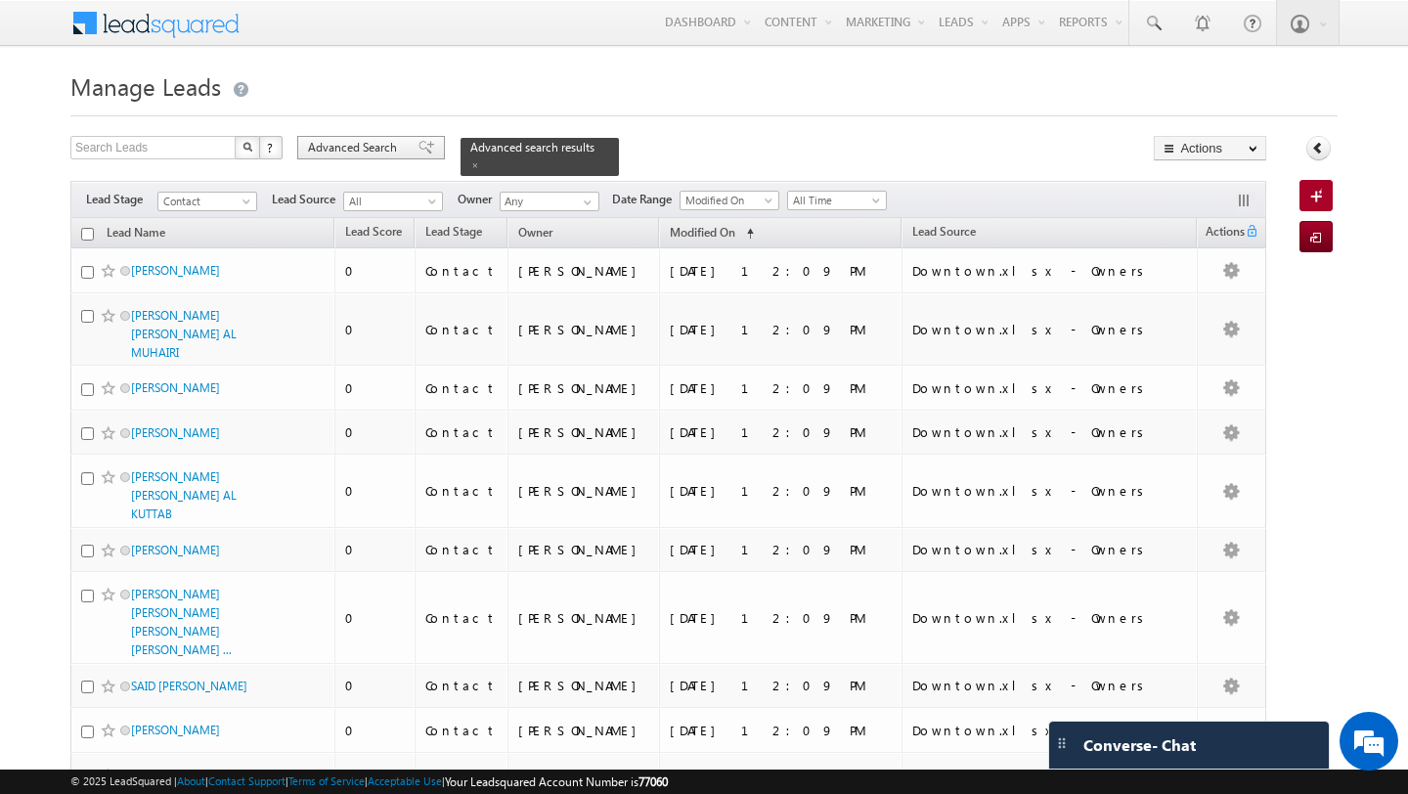
click at [380, 152] on span "Advanced Search" at bounding box center [355, 148] width 95 height 18
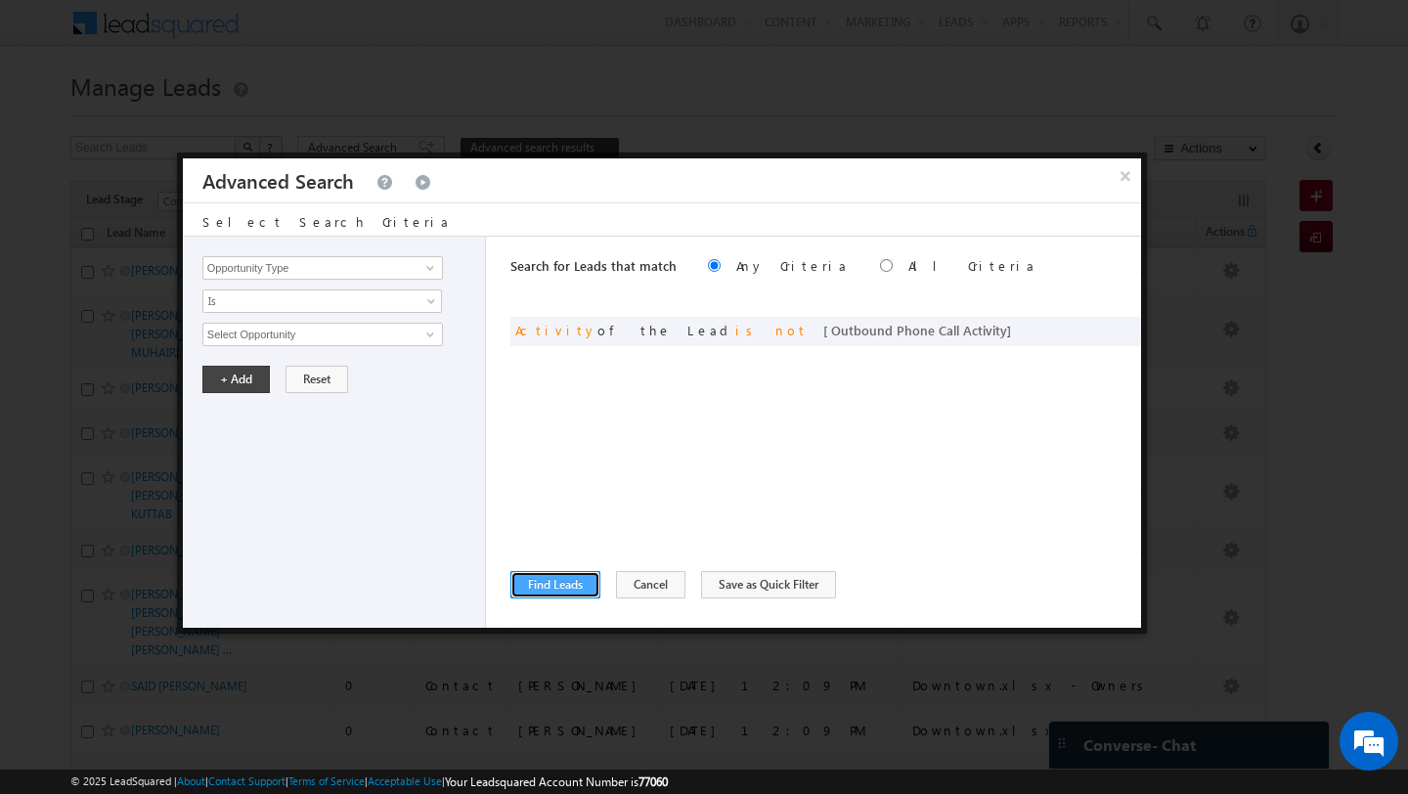
click at [559, 588] on button "Find Leads" at bounding box center [555, 584] width 90 height 27
